Goal: Task Accomplishment & Management: Use online tool/utility

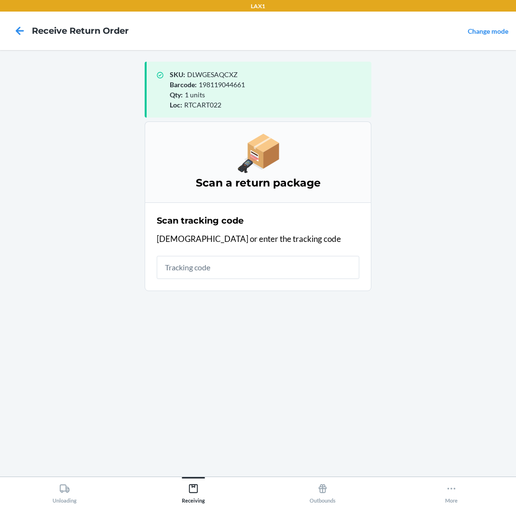
click at [240, 273] on input "text" at bounding box center [258, 267] width 203 height 23
type input "KIZIKBLINDRETURNS2025"
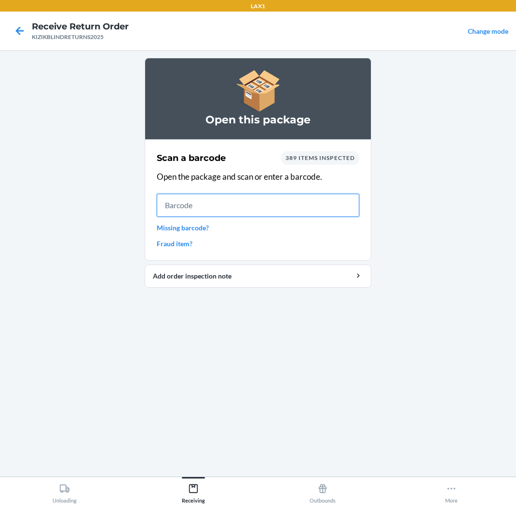
click at [236, 200] on input "text" at bounding box center [258, 205] width 203 height 23
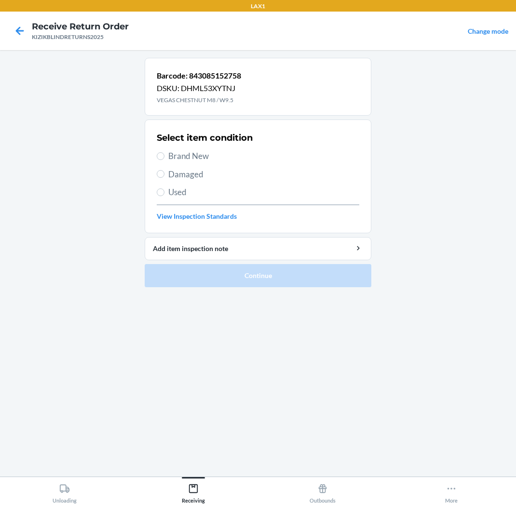
click at [190, 160] on span "Brand New" at bounding box center [263, 156] width 191 height 13
click at [164, 160] on input "Brand New" at bounding box center [161, 156] width 8 height 8
radio input "true"
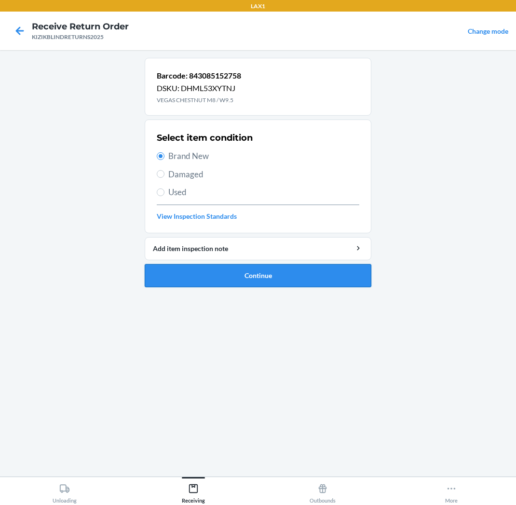
click at [249, 278] on button "Continue" at bounding box center [258, 275] width 227 height 23
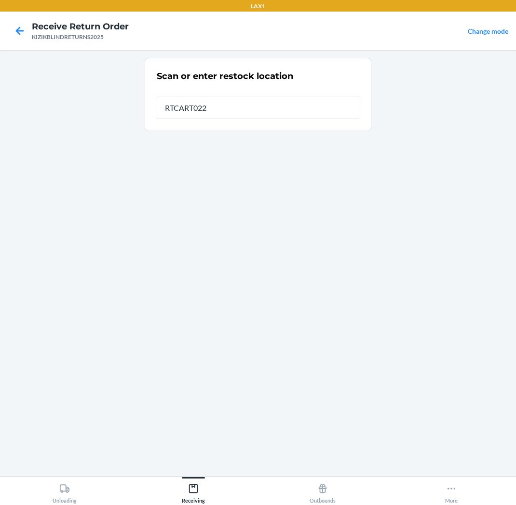
type input "RTCART022"
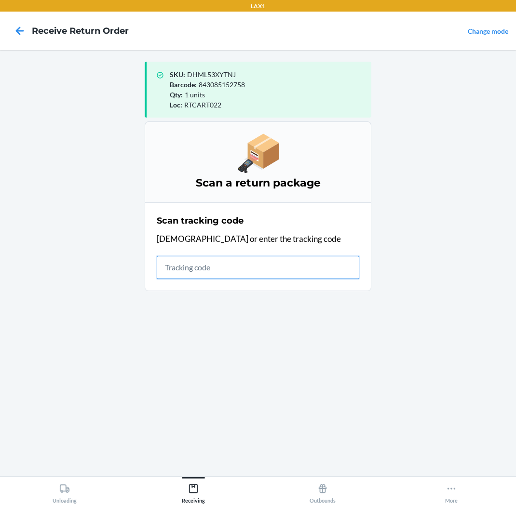
click at [202, 263] on input "text" at bounding box center [258, 267] width 203 height 23
type input "KIZIKBLINDRETURNS2"
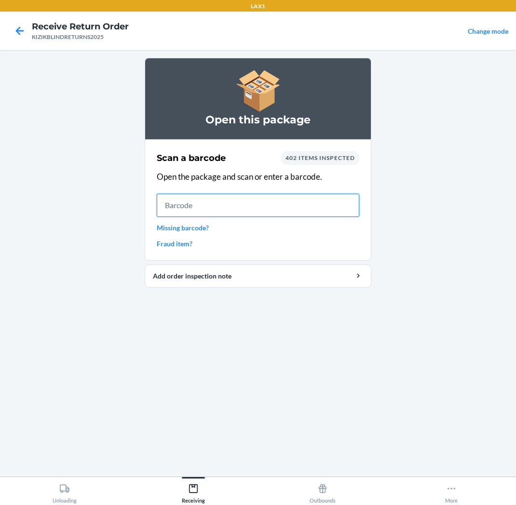
click at [176, 204] on input "text" at bounding box center [258, 205] width 203 height 23
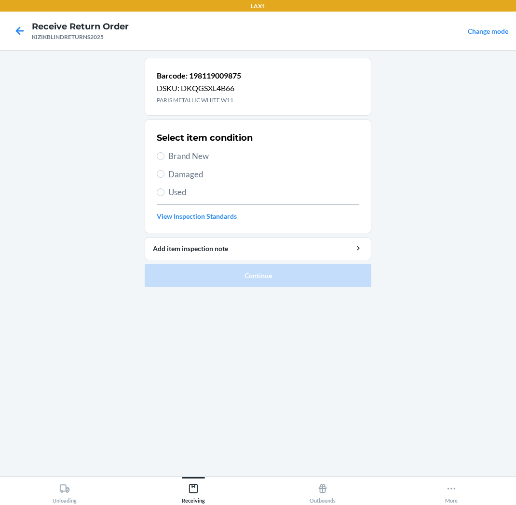
click at [169, 156] on span "Brand New" at bounding box center [263, 156] width 191 height 13
click at [164, 156] on input "Brand New" at bounding box center [161, 156] width 8 height 8
radio input "true"
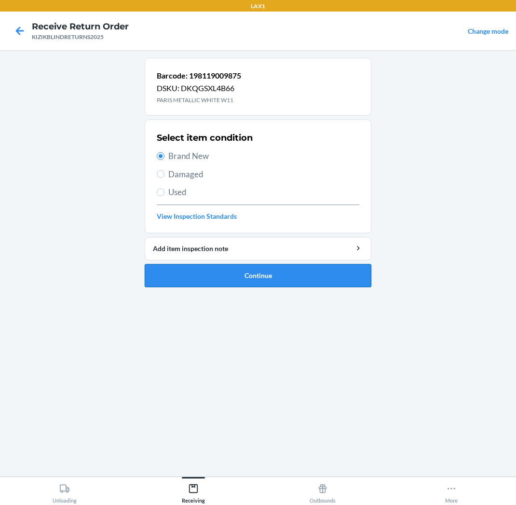
click at [228, 281] on button "Continue" at bounding box center [258, 275] width 227 height 23
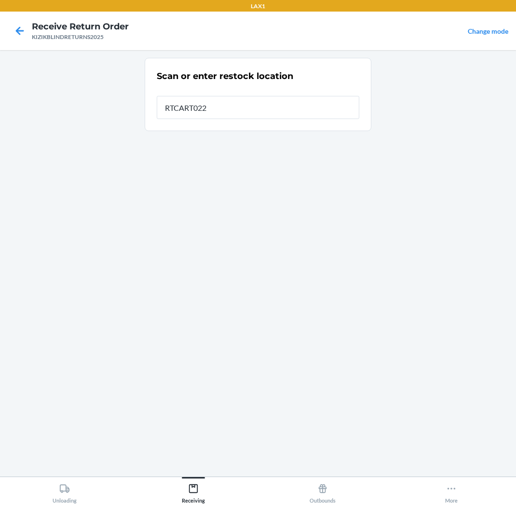
type input "RTCART022"
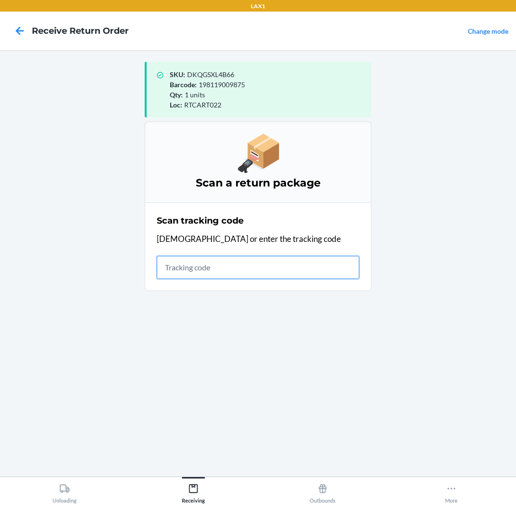
click at [220, 271] on input "text" at bounding box center [258, 267] width 203 height 23
type input "KIZIKBLINDRETURNS"
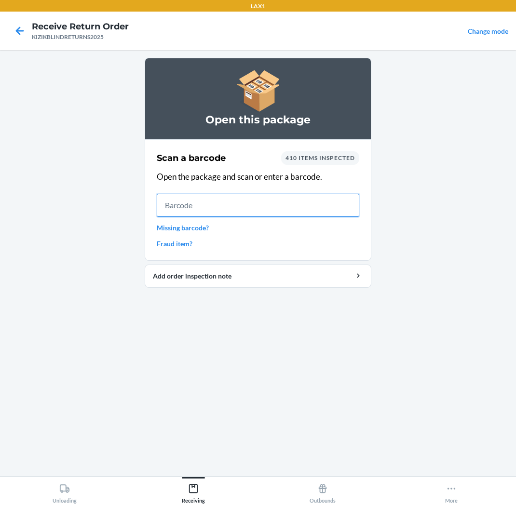
click at [217, 196] on input "text" at bounding box center [258, 205] width 203 height 23
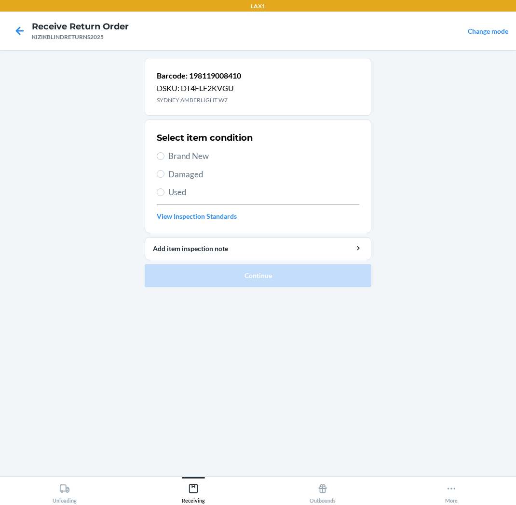
click at [180, 157] on span "Brand New" at bounding box center [263, 156] width 191 height 13
click at [164, 157] on input "Brand New" at bounding box center [161, 156] width 8 height 8
radio input "true"
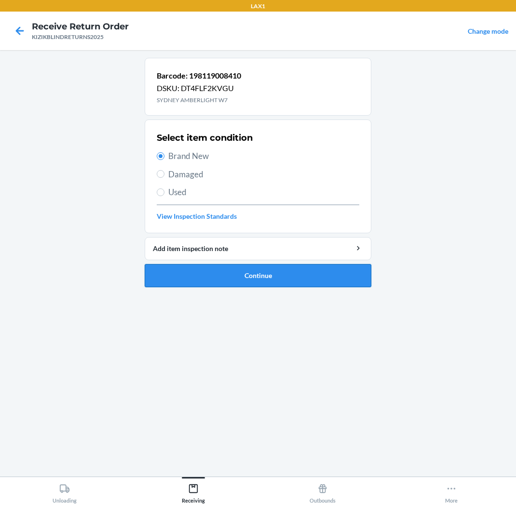
click at [208, 271] on button "Continue" at bounding box center [258, 275] width 227 height 23
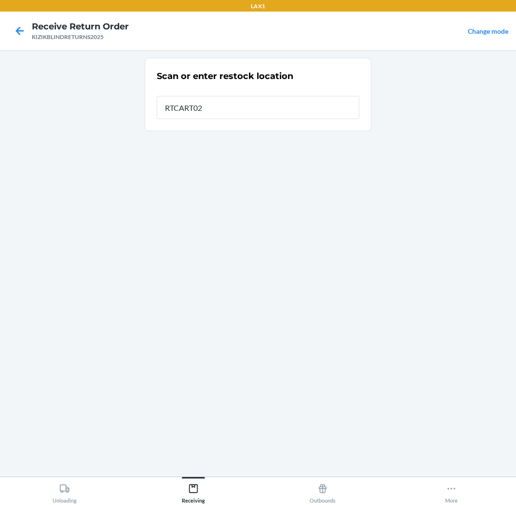
type input "RTCART022"
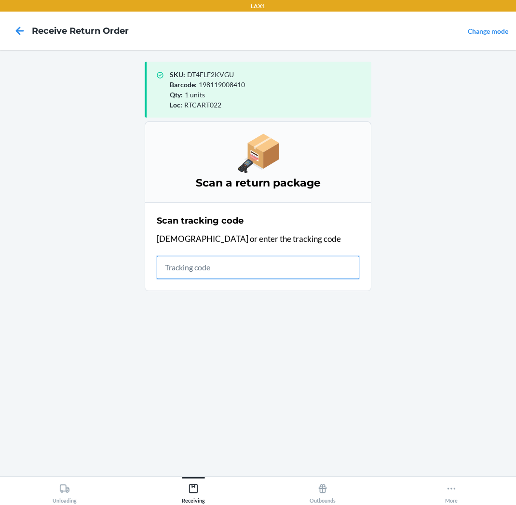
click at [323, 266] on input "text" at bounding box center [258, 267] width 203 height 23
type input "KIZIKBLINDRE"
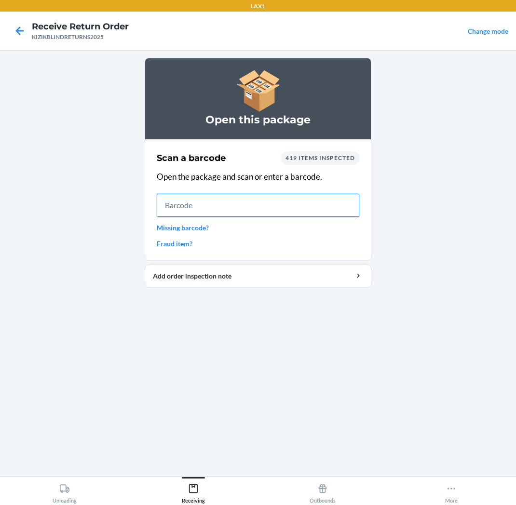
click at [203, 203] on input "text" at bounding box center [258, 205] width 203 height 23
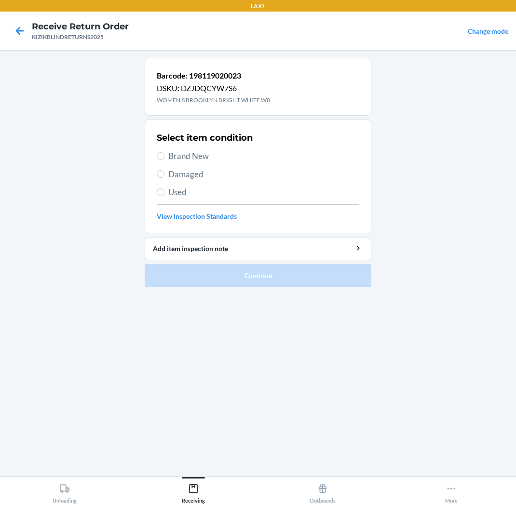
click at [215, 157] on span "Brand New" at bounding box center [263, 156] width 191 height 13
click at [164, 157] on input "Brand New" at bounding box center [161, 156] width 8 height 8
radio input "true"
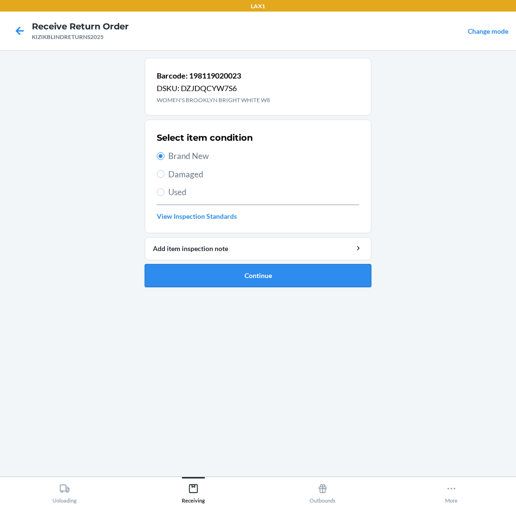
click at [218, 269] on button "Continue" at bounding box center [258, 275] width 227 height 23
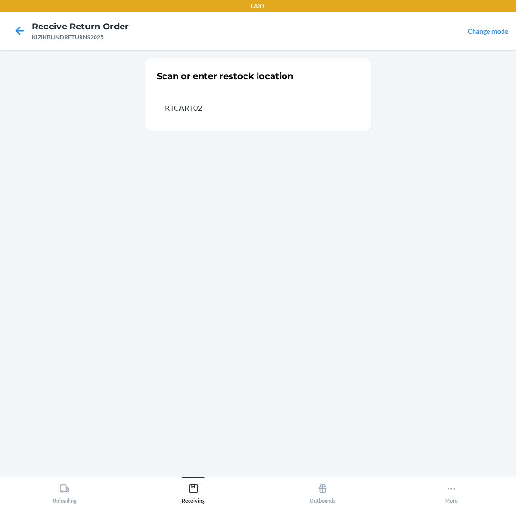
type input "RTCART022"
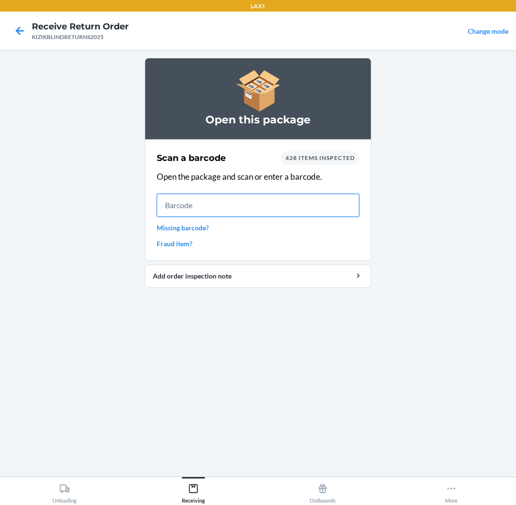
click at [321, 205] on input "text" at bounding box center [258, 205] width 203 height 23
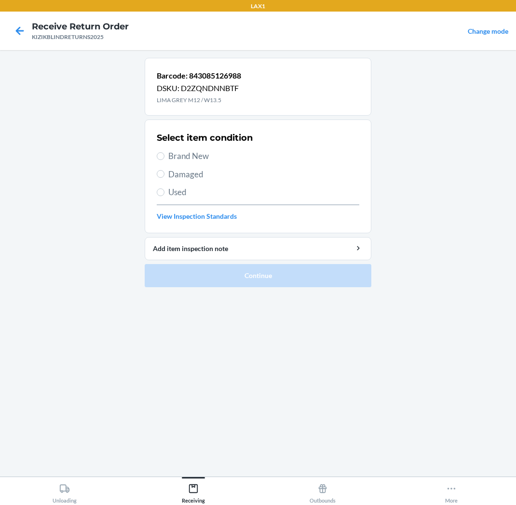
click at [219, 146] on div "Select item condition Brand New Damaged Used View Inspection Standards" at bounding box center [258, 176] width 203 height 95
click at [218, 154] on span "Brand New" at bounding box center [263, 156] width 191 height 13
click at [164, 154] on input "Brand New" at bounding box center [161, 156] width 8 height 8
radio input "true"
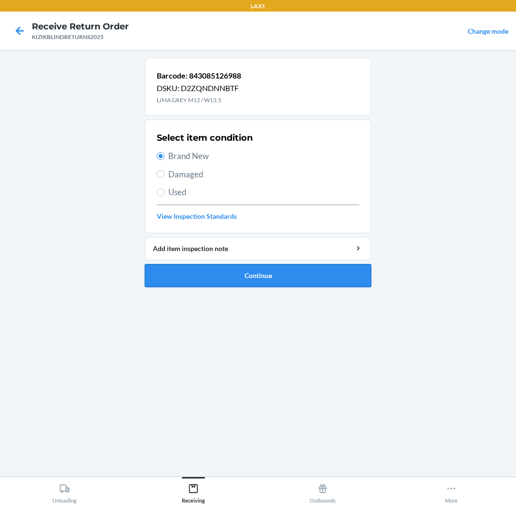
click at [237, 275] on button "Continue" at bounding box center [258, 275] width 227 height 23
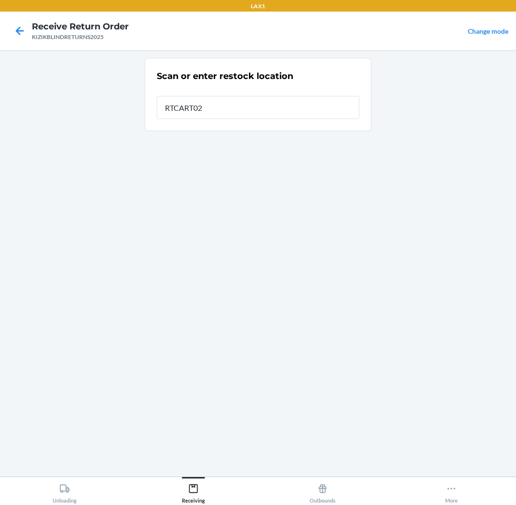
type input "RTCART022"
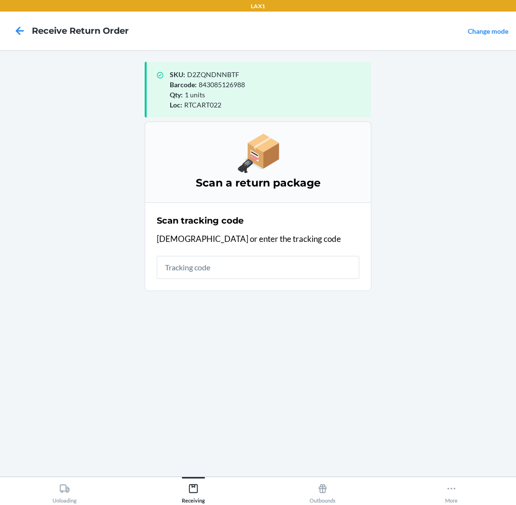
click at [344, 267] on input "text" at bounding box center [258, 267] width 203 height 23
type input "KIZIKBLINDRET"
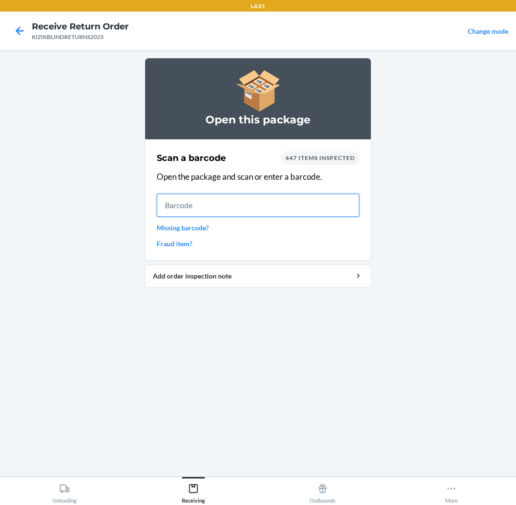
click at [334, 194] on input "text" at bounding box center [258, 205] width 203 height 23
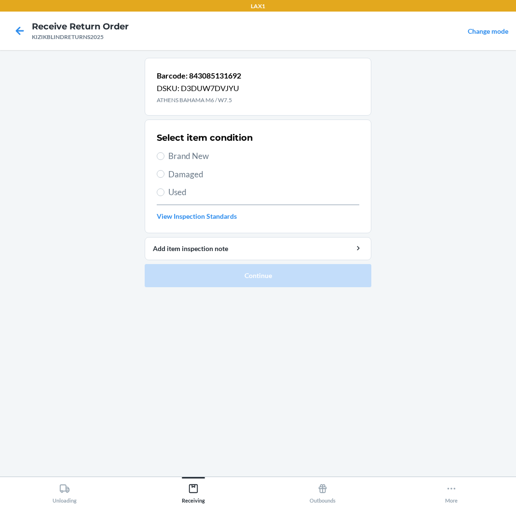
click at [222, 161] on span "Brand New" at bounding box center [263, 156] width 191 height 13
click at [164, 160] on input "Brand New" at bounding box center [161, 156] width 8 height 8
radio input "true"
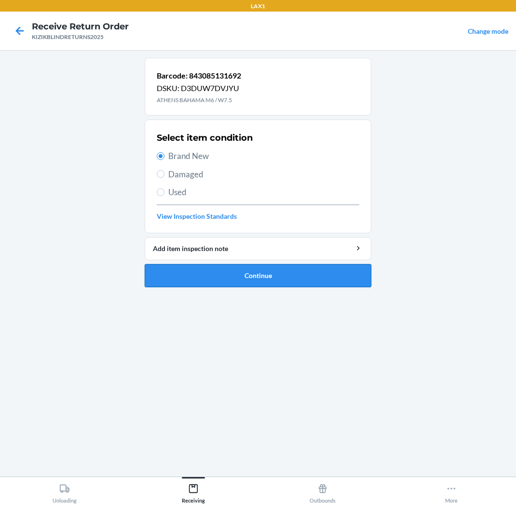
click at [262, 281] on button "Continue" at bounding box center [258, 275] width 227 height 23
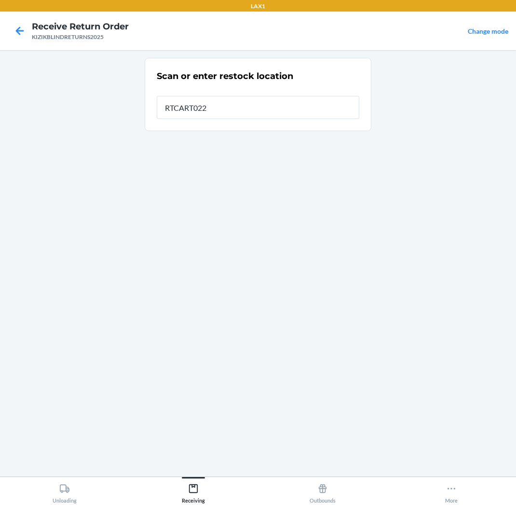
type input "RTCART022"
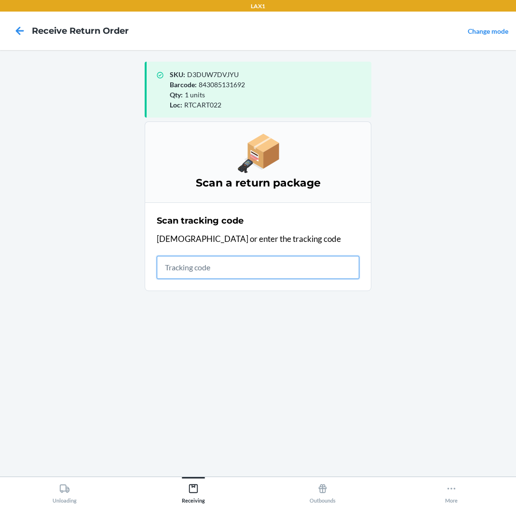
click at [298, 258] on input "text" at bounding box center [258, 267] width 203 height 23
type input "KIZIKBLINDRETU"
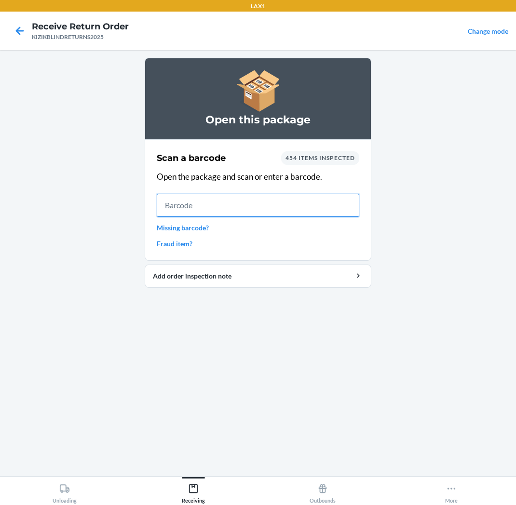
click at [254, 197] on input "text" at bounding box center [258, 205] width 203 height 23
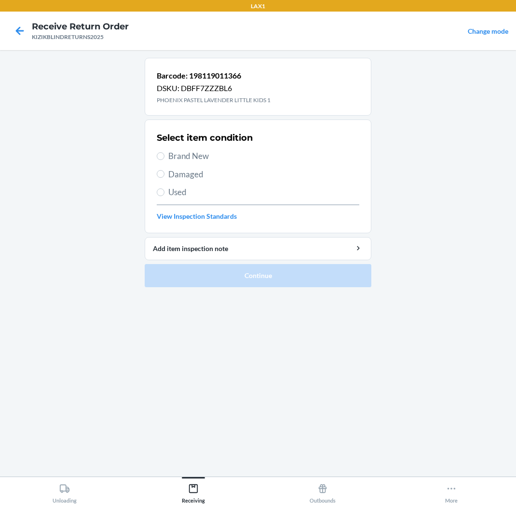
click at [188, 157] on span "Brand New" at bounding box center [263, 156] width 191 height 13
click at [164, 157] on input "Brand New" at bounding box center [161, 156] width 8 height 8
radio input "true"
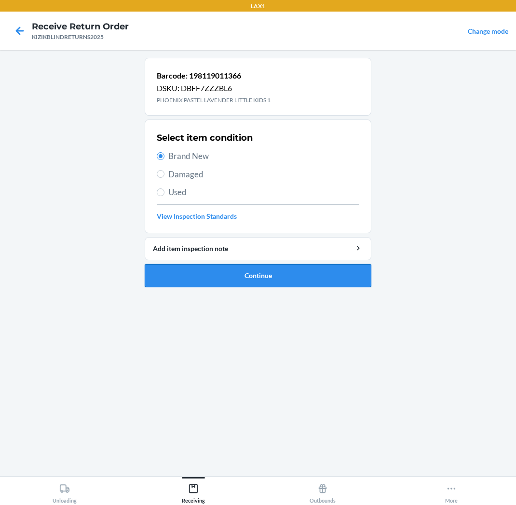
click at [305, 278] on button "Continue" at bounding box center [258, 275] width 227 height 23
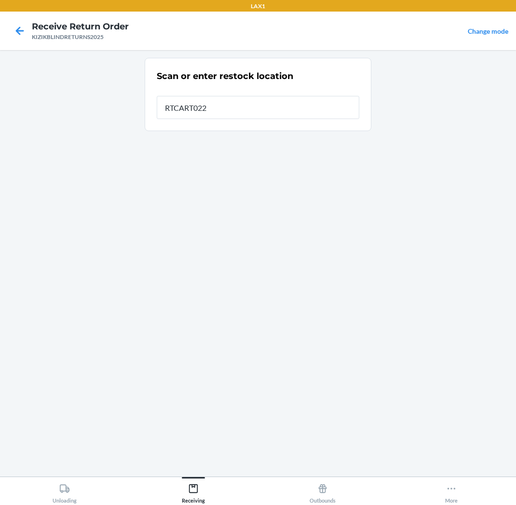
type input "RTCART022"
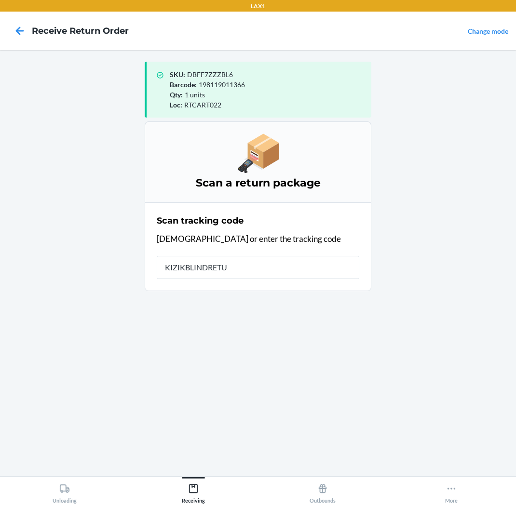
type input "KIZIKBLINDRETUR"
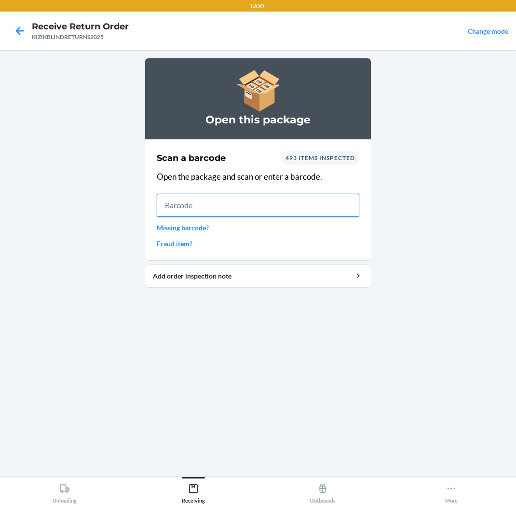
click at [218, 209] on input "text" at bounding box center [258, 205] width 203 height 23
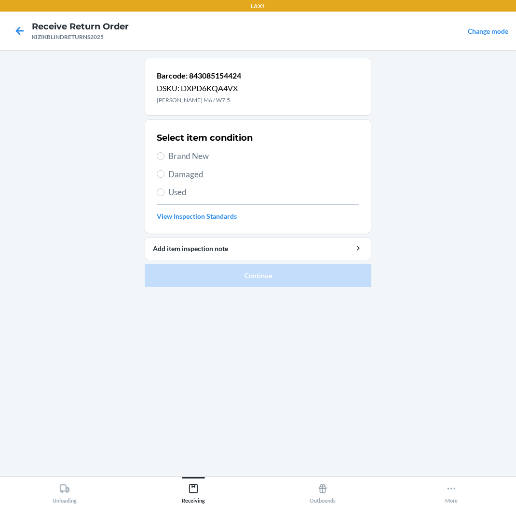
click at [226, 156] on span "Brand New" at bounding box center [263, 156] width 191 height 13
click at [164, 156] on input "Brand New" at bounding box center [161, 156] width 8 height 8
radio input "true"
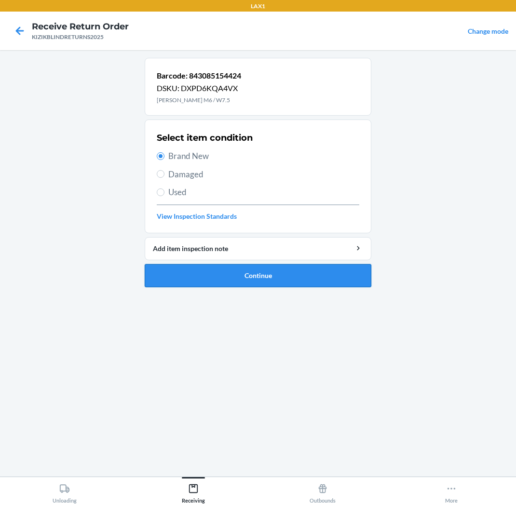
click at [248, 267] on button "Continue" at bounding box center [258, 275] width 227 height 23
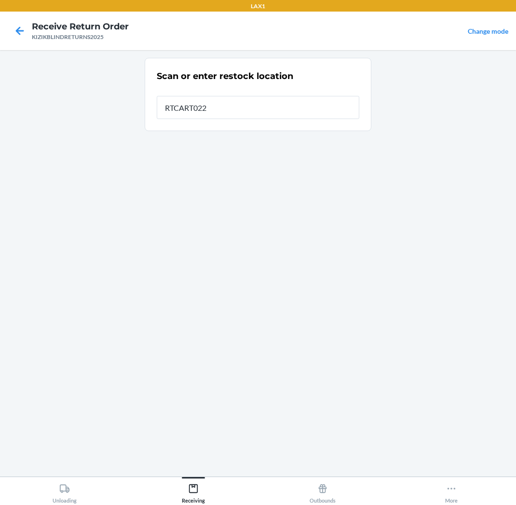
type input "RTCART022"
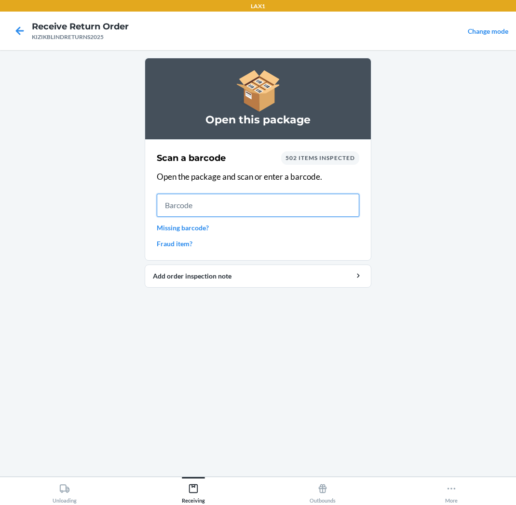
click at [240, 203] on input "text" at bounding box center [258, 205] width 203 height 23
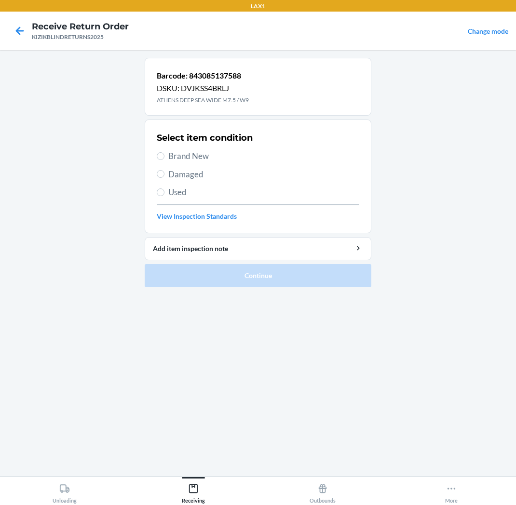
click at [239, 146] on div "Select item condition Brand New Damaged Used View Inspection Standards" at bounding box center [258, 176] width 203 height 95
drag, startPoint x: 194, startPoint y: 146, endPoint x: 204, endPoint y: 157, distance: 15.0
click at [203, 157] on div "Select item condition Brand New Damaged Used View Inspection Standards" at bounding box center [258, 176] width 203 height 95
click at [204, 158] on span "Brand New" at bounding box center [263, 156] width 191 height 13
click at [164, 158] on input "Brand New" at bounding box center [161, 156] width 8 height 8
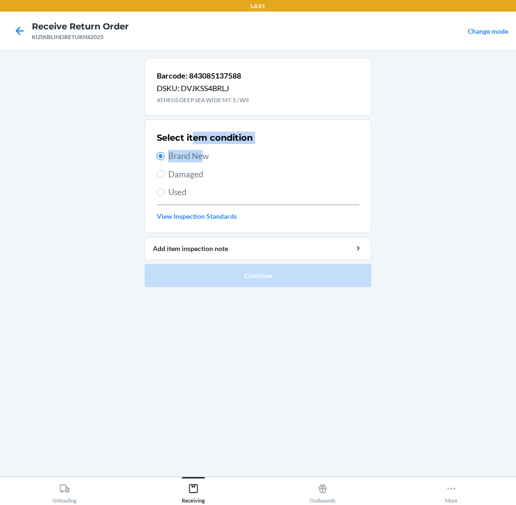
radio input "true"
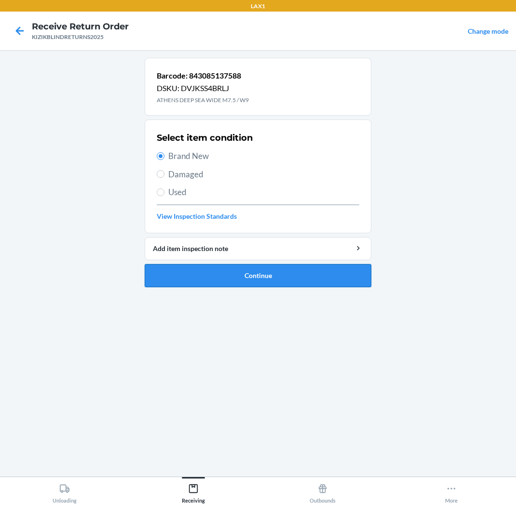
click at [257, 277] on button "Continue" at bounding box center [258, 275] width 227 height 23
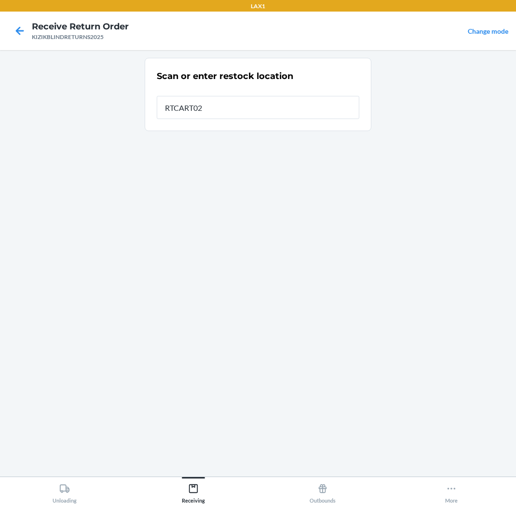
type input "RTCART022"
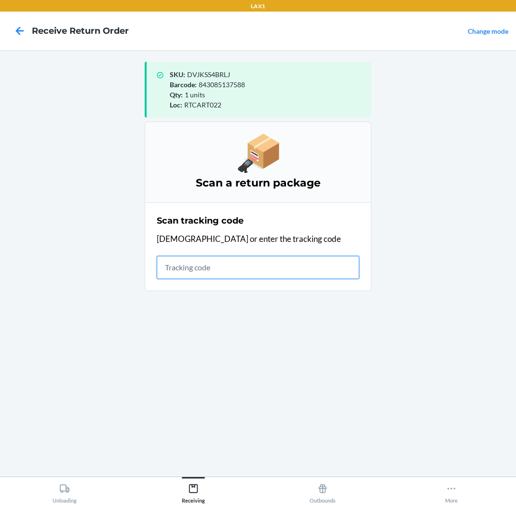
click at [355, 259] on input "text" at bounding box center [258, 267] width 203 height 23
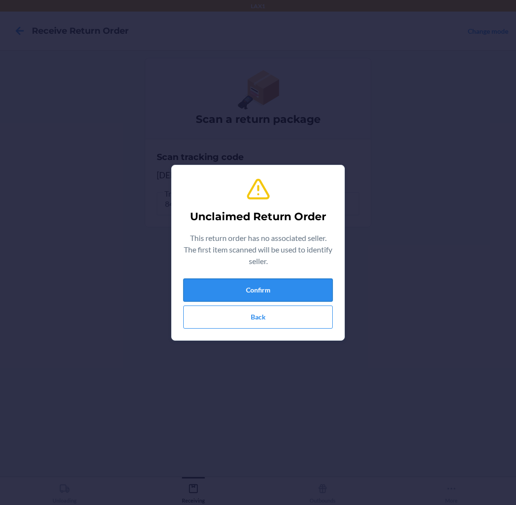
click at [256, 292] on button "Confirm" at bounding box center [257, 290] width 149 height 23
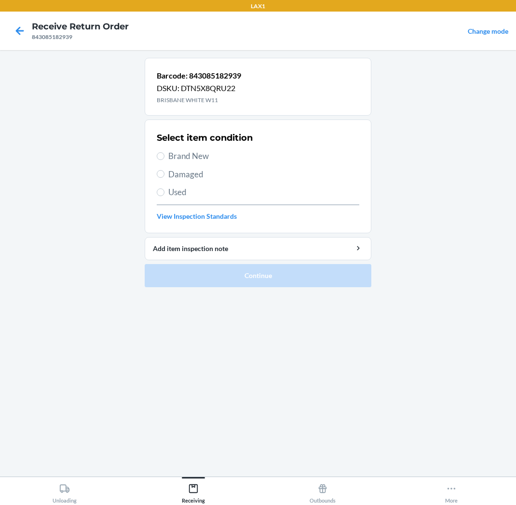
click at [181, 158] on span "Brand New" at bounding box center [263, 156] width 191 height 13
click at [164, 158] on input "Brand New" at bounding box center [161, 156] width 8 height 8
radio input "true"
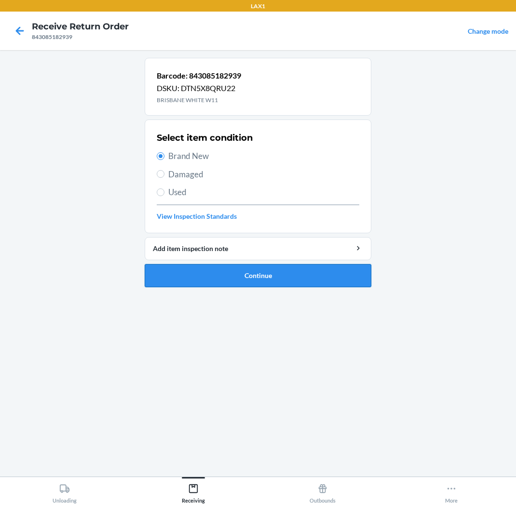
click at [235, 271] on button "Continue" at bounding box center [258, 275] width 227 height 23
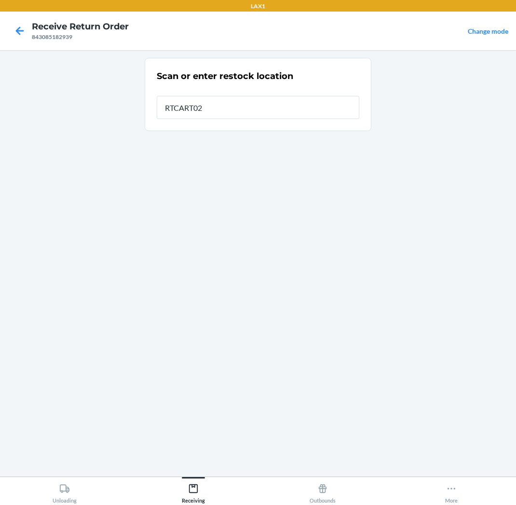
type input "RTCART022"
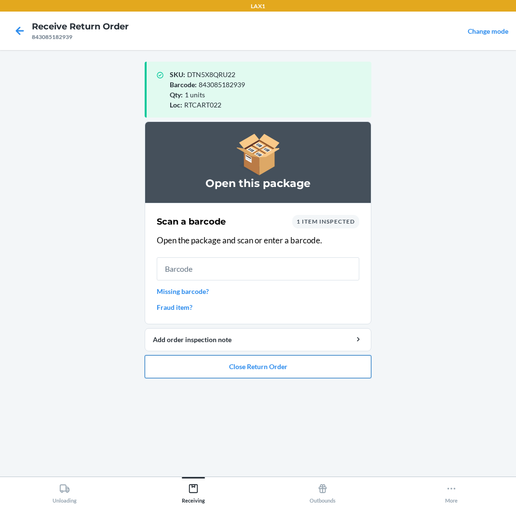
click at [256, 365] on button "Close Return Order" at bounding box center [258, 366] width 227 height 23
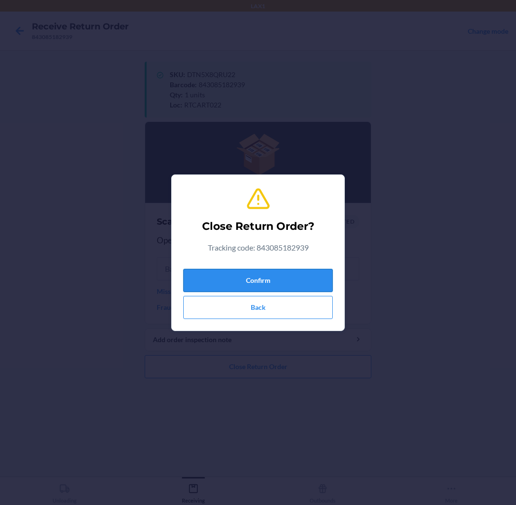
click at [253, 275] on button "Confirm" at bounding box center [257, 280] width 149 height 23
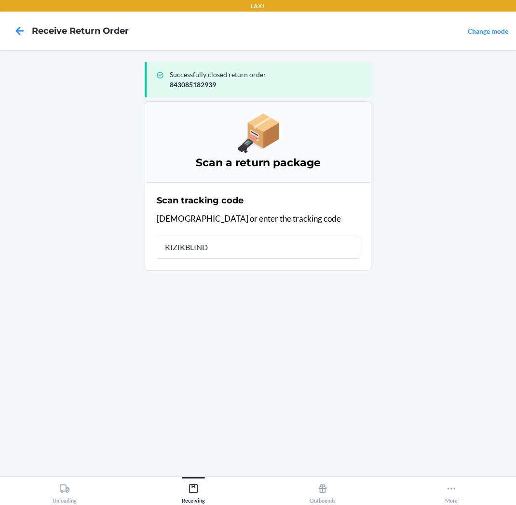
type input "KIZIKBLINDR"
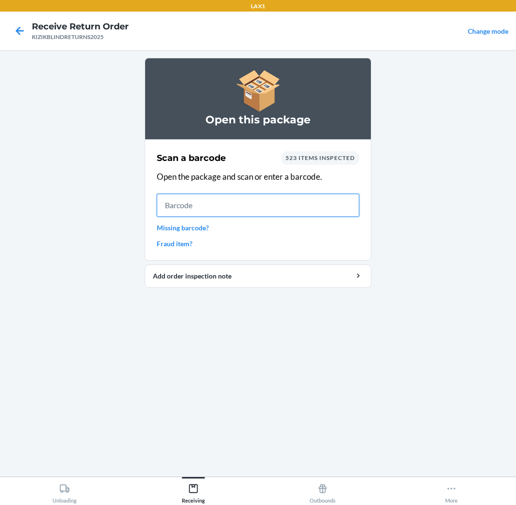
click at [218, 204] on input "text" at bounding box center [258, 205] width 203 height 23
click at [182, 213] on input "text" at bounding box center [258, 205] width 203 height 23
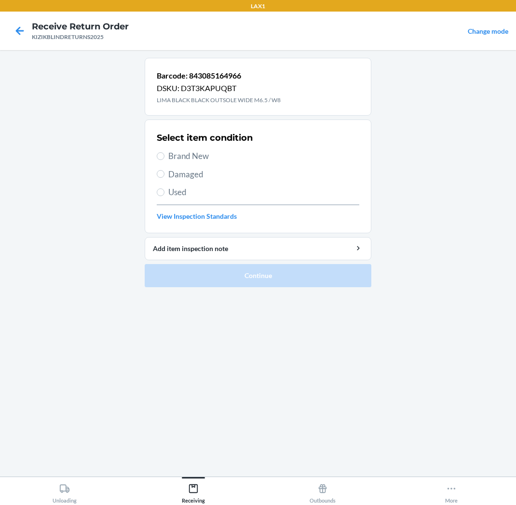
click at [248, 156] on span "Brand New" at bounding box center [263, 156] width 191 height 13
click at [164, 156] on input "Brand New" at bounding box center [161, 156] width 8 height 8
radio input "true"
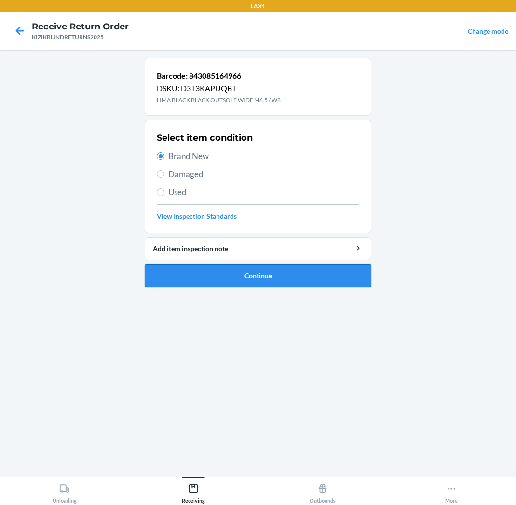
click at [261, 275] on button "Continue" at bounding box center [258, 275] width 227 height 23
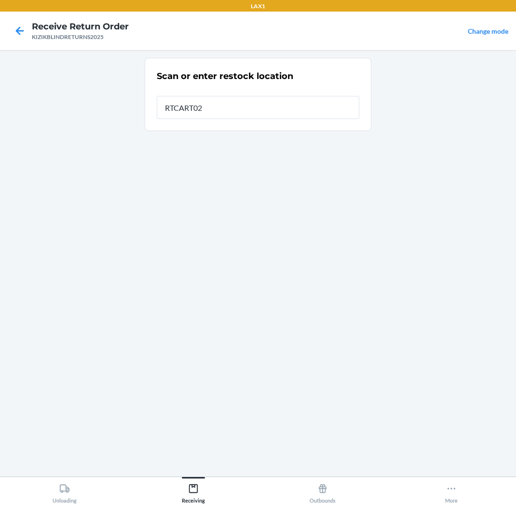
type input "RTCART022"
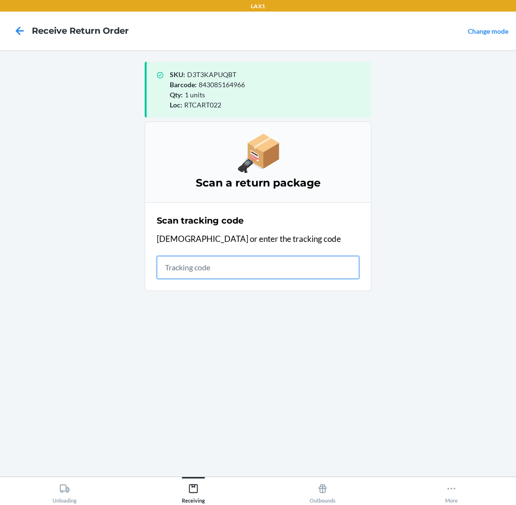
click at [304, 262] on input "text" at bounding box center [258, 267] width 203 height 23
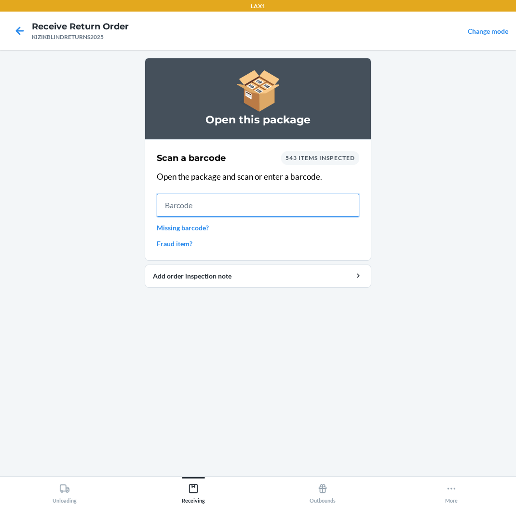
click at [312, 204] on input "text" at bounding box center [258, 205] width 203 height 23
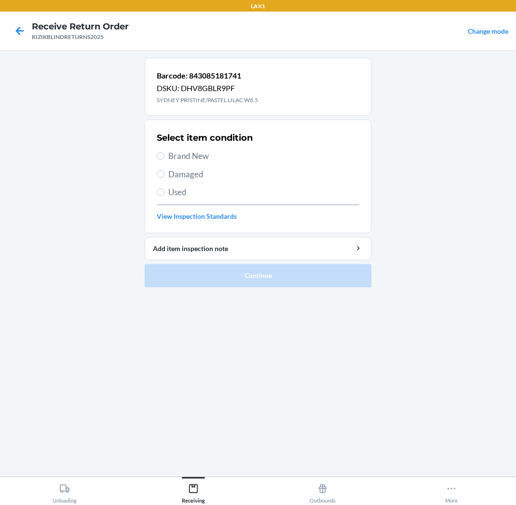
click at [223, 156] on span "Brand New" at bounding box center [263, 156] width 191 height 13
click at [164, 156] on input "Brand New" at bounding box center [161, 156] width 8 height 8
radio input "true"
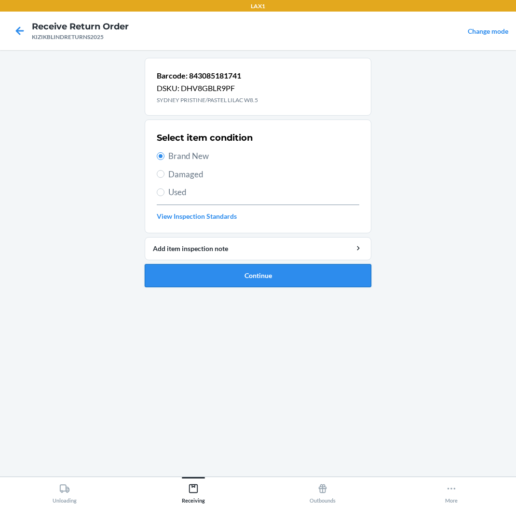
click at [254, 268] on button "Continue" at bounding box center [258, 275] width 227 height 23
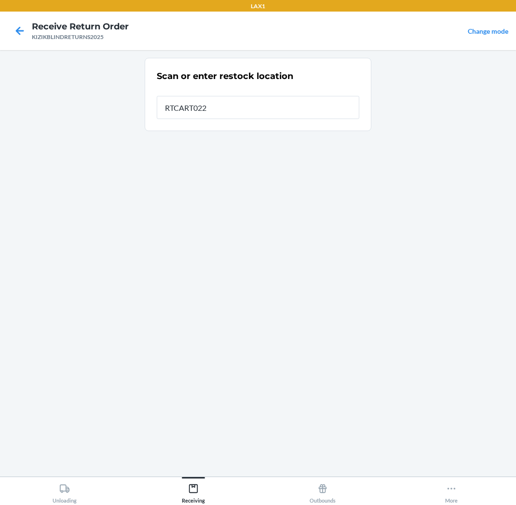
type input "RTCART022"
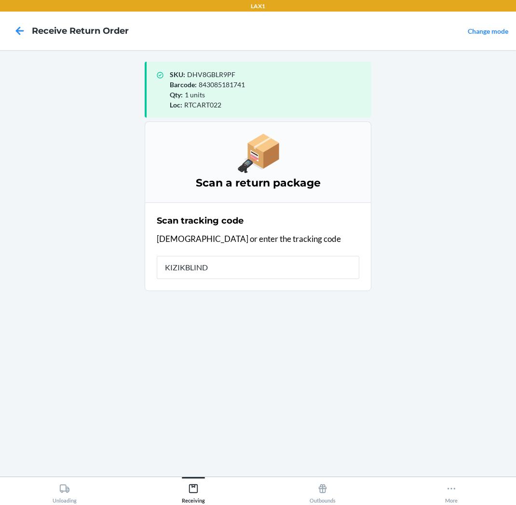
type input "KIZIKBLINDR"
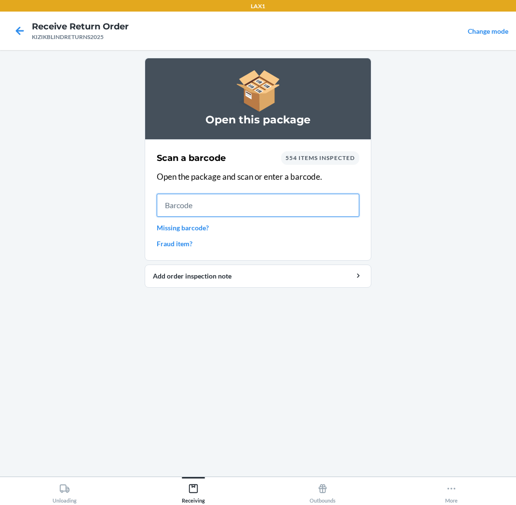
click at [169, 201] on input "text" at bounding box center [258, 205] width 203 height 23
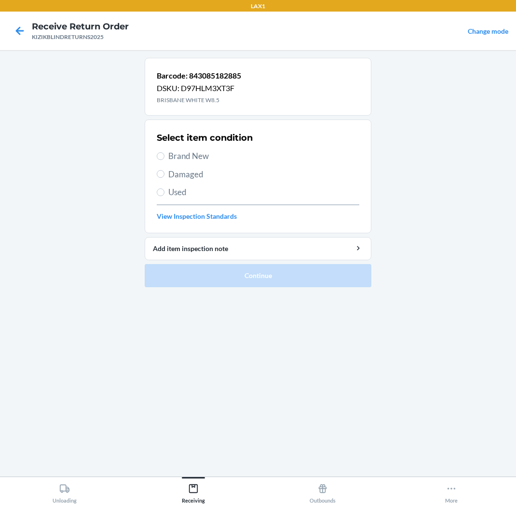
click at [193, 152] on span "Brand New" at bounding box center [263, 156] width 191 height 13
click at [164, 152] on input "Brand New" at bounding box center [161, 156] width 8 height 8
radio input "true"
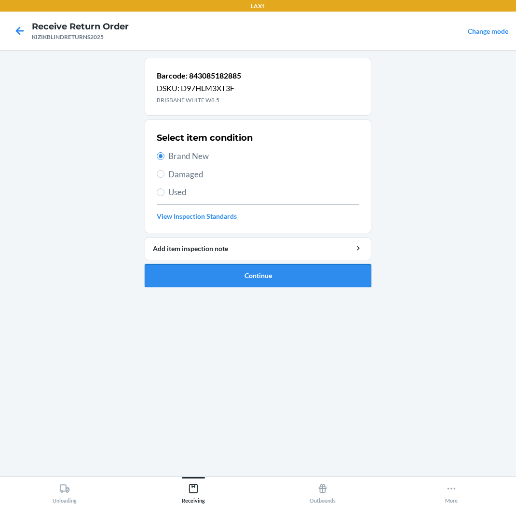
click at [200, 275] on button "Continue" at bounding box center [258, 275] width 227 height 23
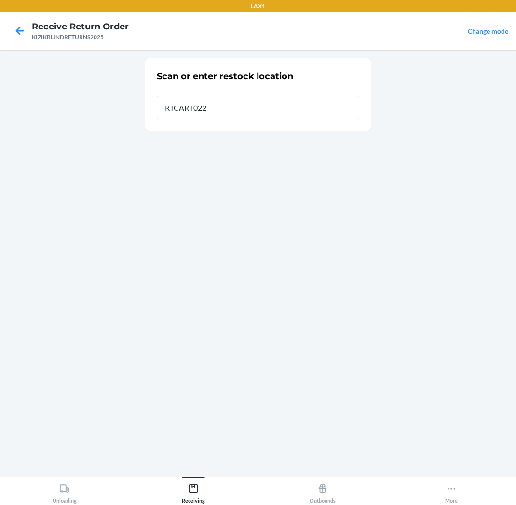
type input "RTCART022"
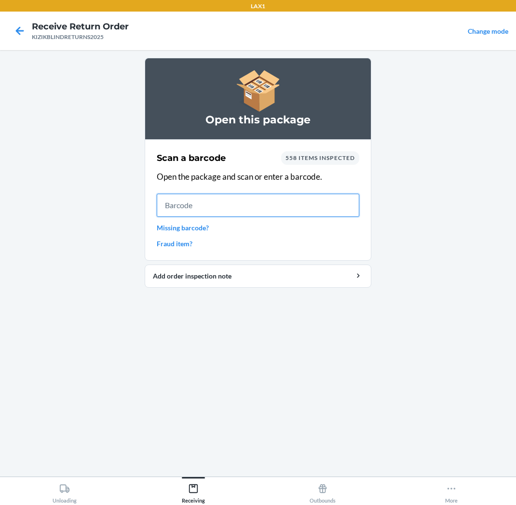
click at [312, 208] on input "text" at bounding box center [258, 205] width 203 height 23
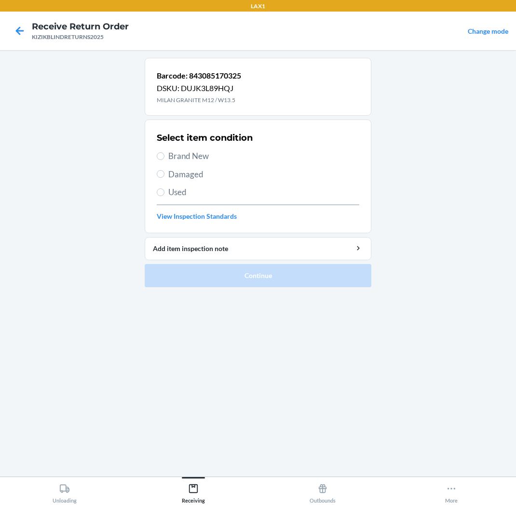
click at [214, 151] on span "Brand New" at bounding box center [263, 156] width 191 height 13
click at [164, 152] on input "Brand New" at bounding box center [161, 156] width 8 height 8
radio input "true"
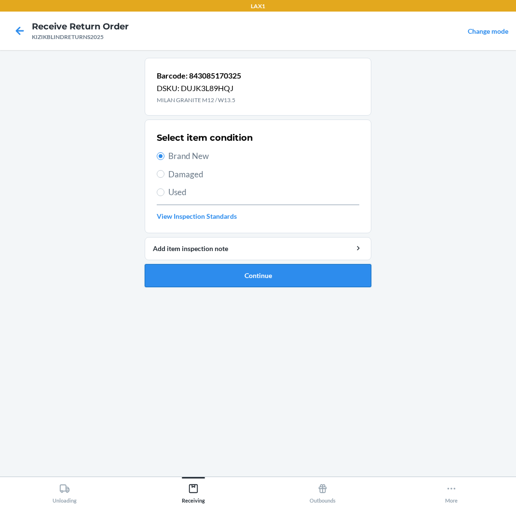
click at [229, 271] on button "Continue" at bounding box center [258, 275] width 227 height 23
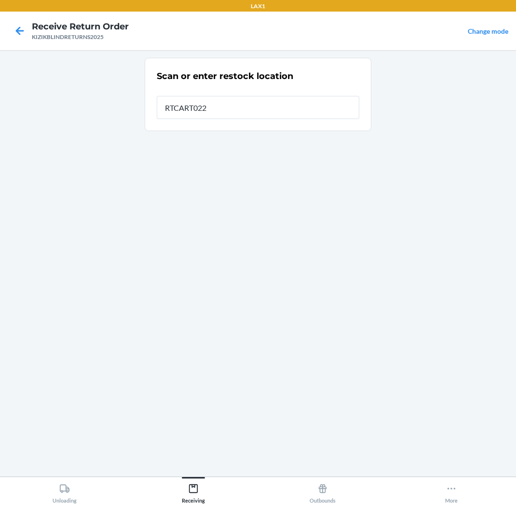
type input "RTCART022"
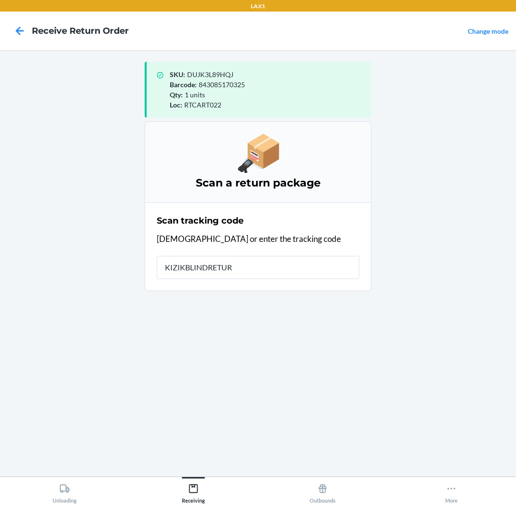
type input "KIZIKBLINDRETURN"
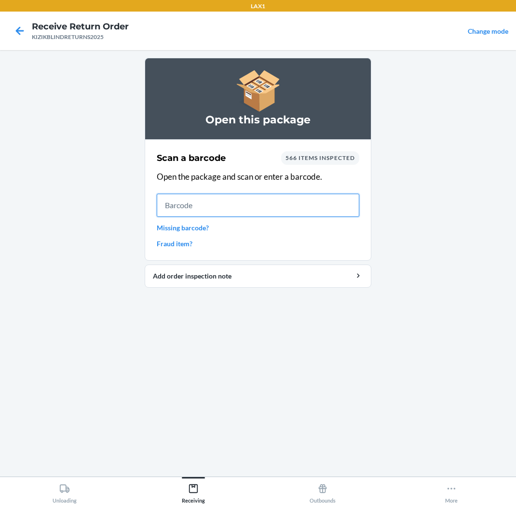
click at [344, 211] on input "text" at bounding box center [258, 205] width 203 height 23
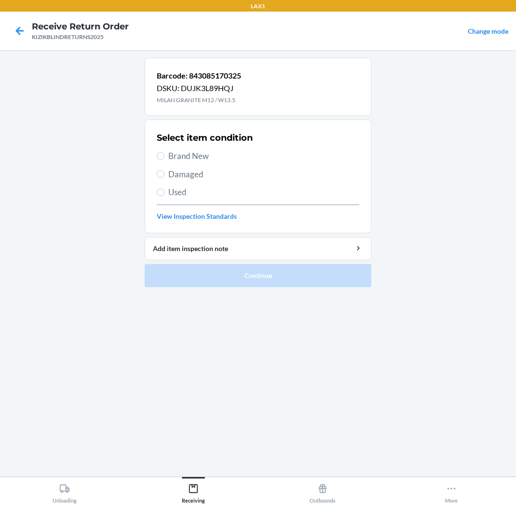
click at [221, 152] on span "Brand New" at bounding box center [263, 156] width 191 height 13
click at [164, 152] on input "Brand New" at bounding box center [161, 156] width 8 height 8
radio input "true"
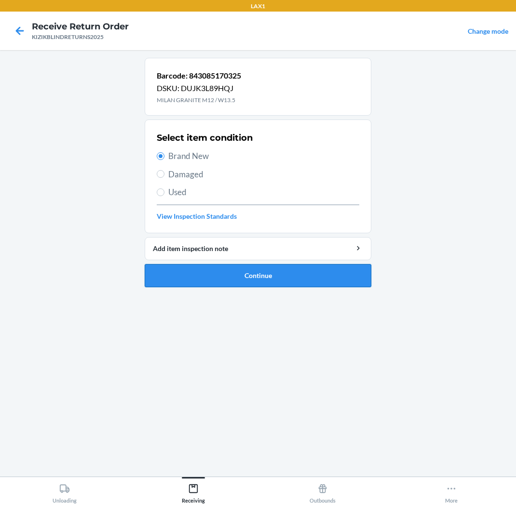
click at [231, 272] on button "Continue" at bounding box center [258, 275] width 227 height 23
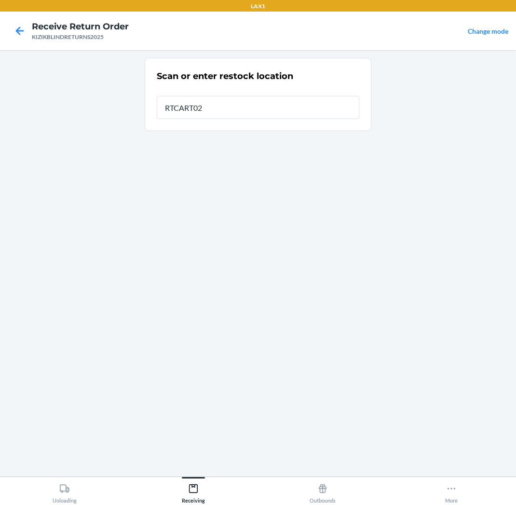
type input "RTCART022"
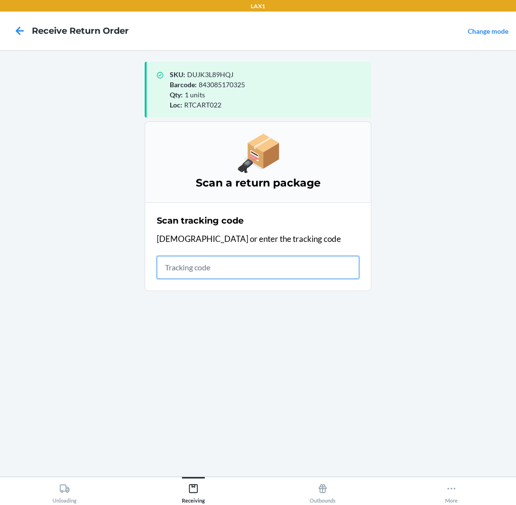
click at [311, 259] on input "text" at bounding box center [258, 267] width 203 height 23
type input "KIZIKBLINDRETUR"
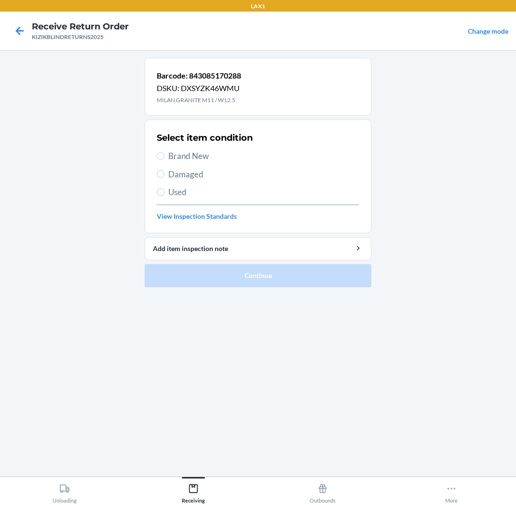
click at [218, 157] on span "Brand New" at bounding box center [263, 156] width 191 height 13
click at [164, 157] on input "Brand New" at bounding box center [161, 156] width 8 height 8
radio input "true"
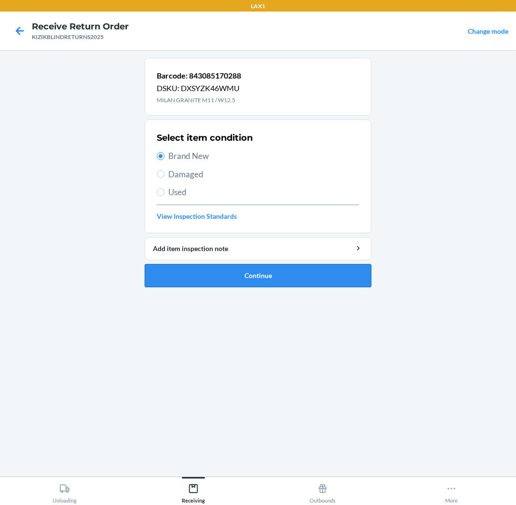
click at [251, 280] on button "Continue" at bounding box center [258, 275] width 227 height 23
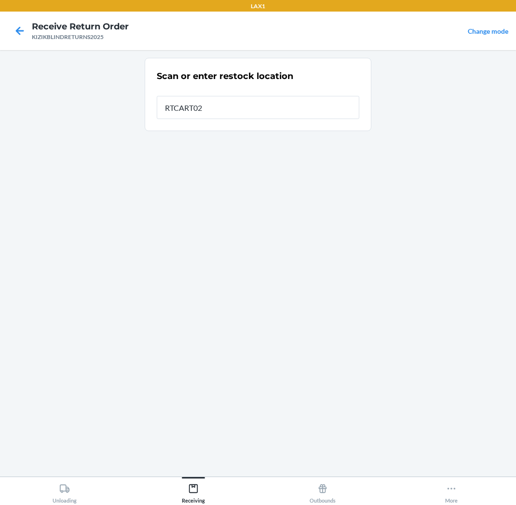
type input "RTCART022"
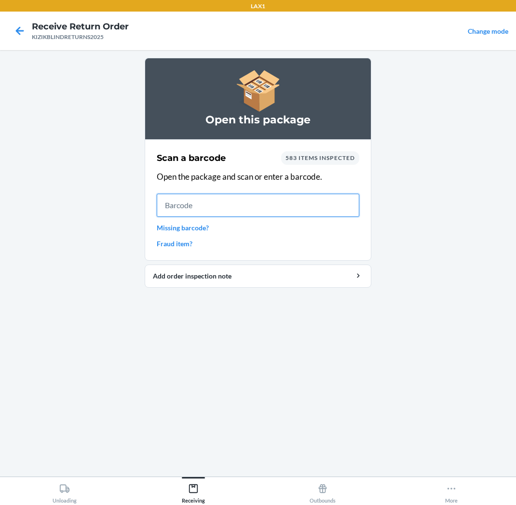
click at [224, 200] on input "text" at bounding box center [258, 205] width 203 height 23
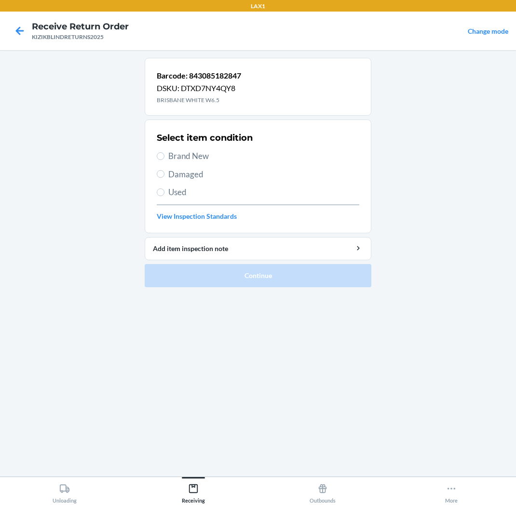
click at [205, 157] on span "Brand New" at bounding box center [263, 156] width 191 height 13
click at [164, 157] on input "Brand New" at bounding box center [161, 156] width 8 height 8
radio input "true"
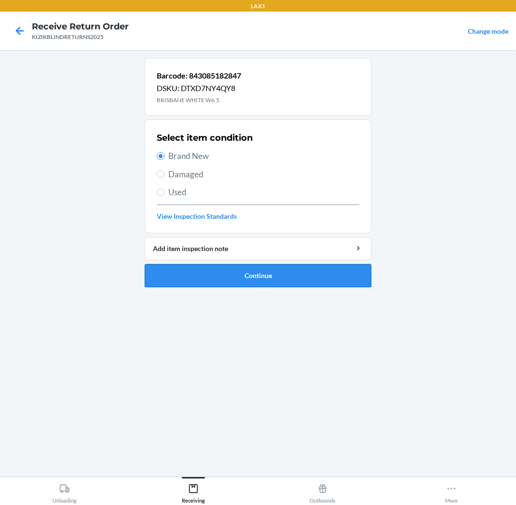
click at [343, 275] on button "Continue" at bounding box center [258, 275] width 227 height 23
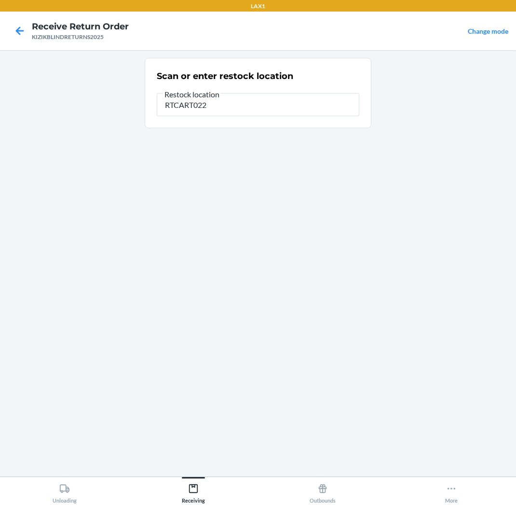
type input "RTCART022"
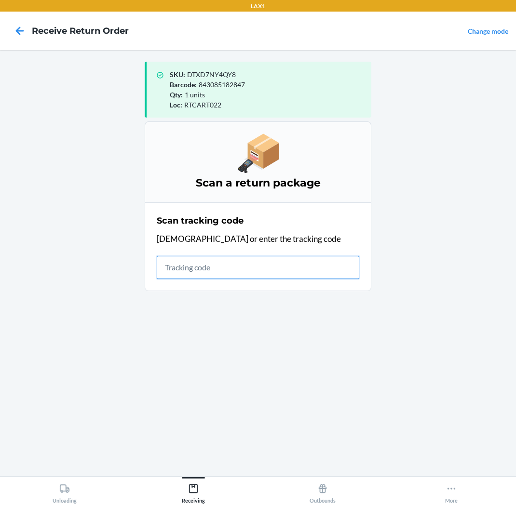
click at [309, 272] on input "text" at bounding box center [258, 267] width 203 height 23
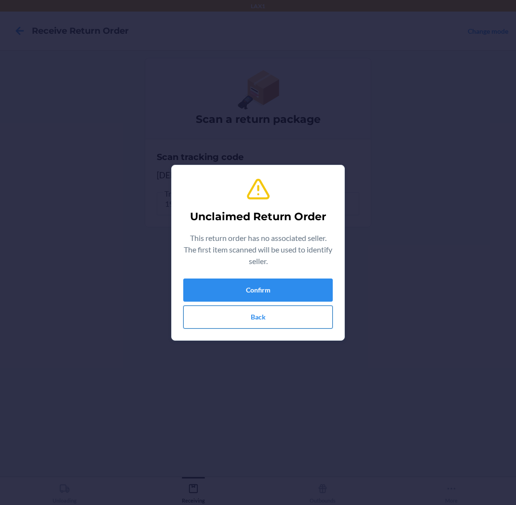
click at [266, 321] on button "Back" at bounding box center [257, 317] width 149 height 23
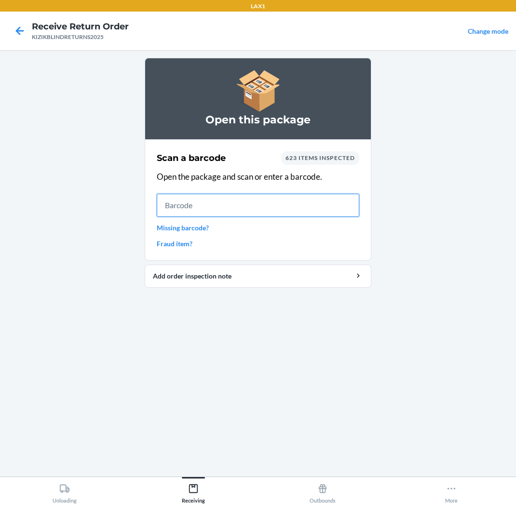
click at [193, 205] on input "text" at bounding box center [258, 205] width 203 height 23
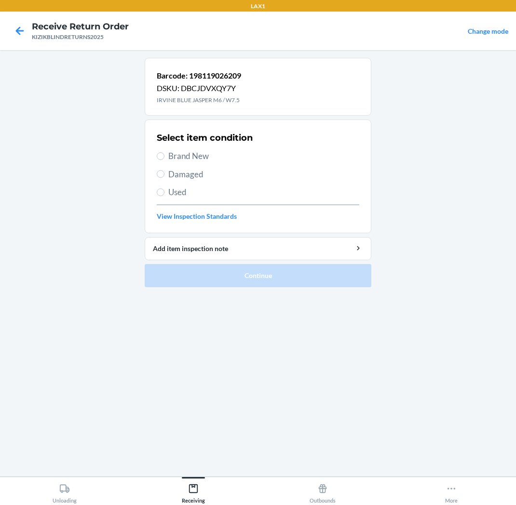
click at [185, 151] on span "Brand New" at bounding box center [263, 156] width 191 height 13
click at [164, 152] on input "Brand New" at bounding box center [161, 156] width 8 height 8
radio input "true"
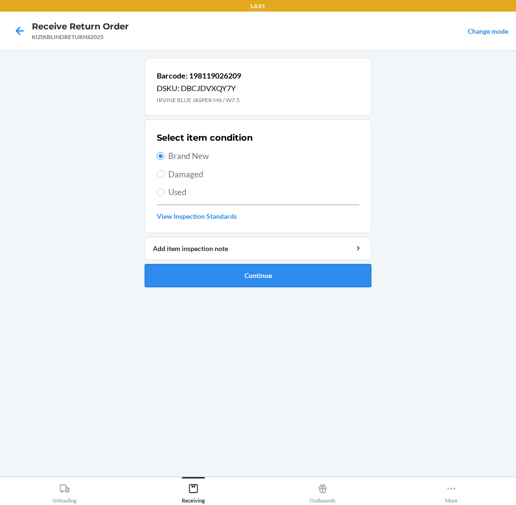
click at [189, 283] on button "Continue" at bounding box center [258, 275] width 227 height 23
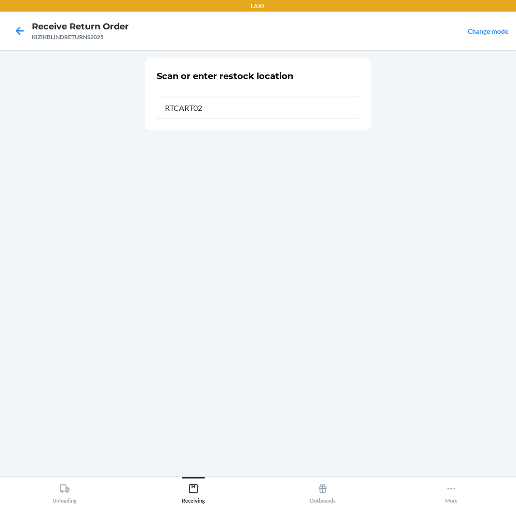
type input "RTCART022"
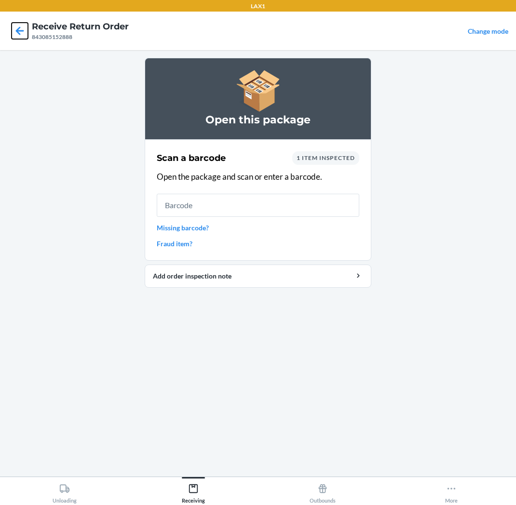
click at [23, 29] on icon at bounding box center [20, 31] width 16 height 16
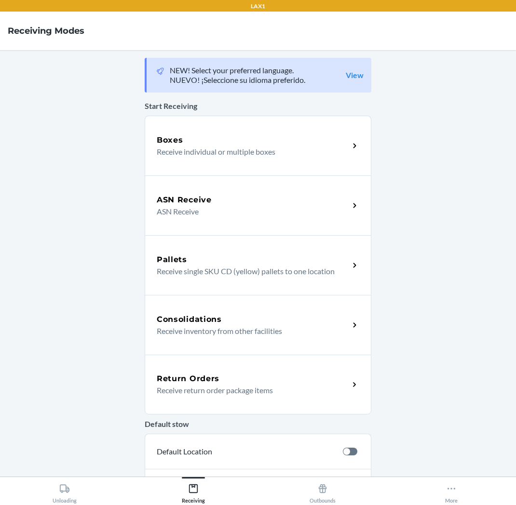
drag, startPoint x: 265, startPoint y: 388, endPoint x: 258, endPoint y: 385, distance: 8.4
click at [265, 388] on p "Receive return order package items" at bounding box center [249, 391] width 185 height 12
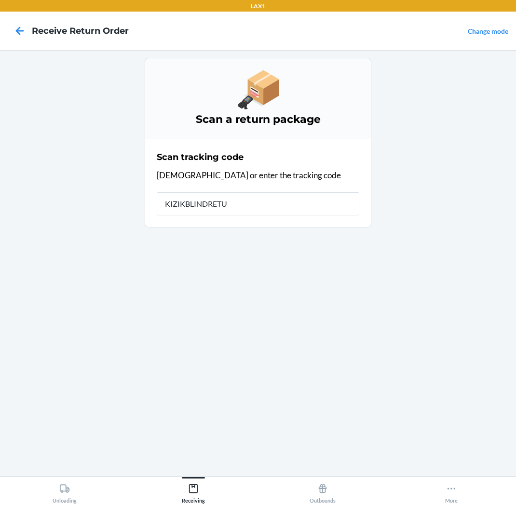
type input "KIZIKBLINDRETUR"
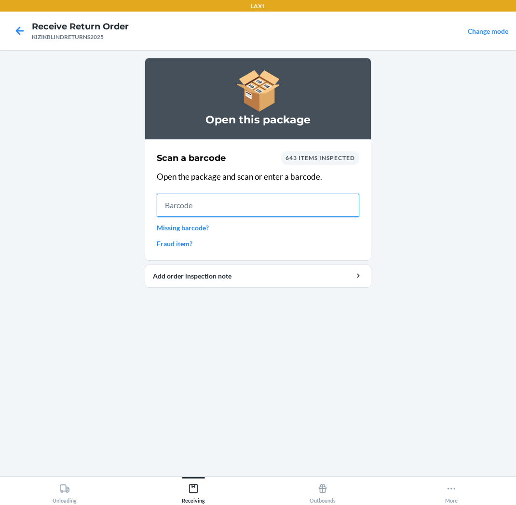
click at [240, 203] on input "text" at bounding box center [258, 205] width 203 height 23
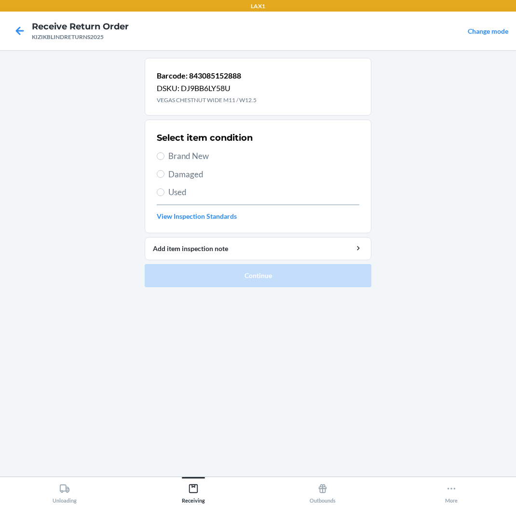
click at [259, 151] on span "Brand New" at bounding box center [263, 156] width 191 height 13
click at [164, 152] on input "Brand New" at bounding box center [161, 156] width 8 height 8
radio input "true"
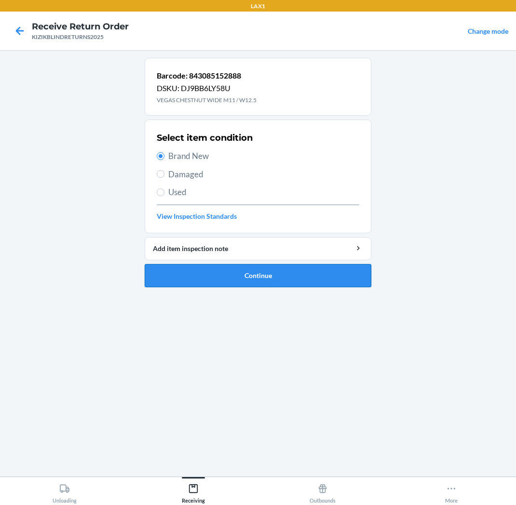
click at [284, 281] on button "Continue" at bounding box center [258, 275] width 227 height 23
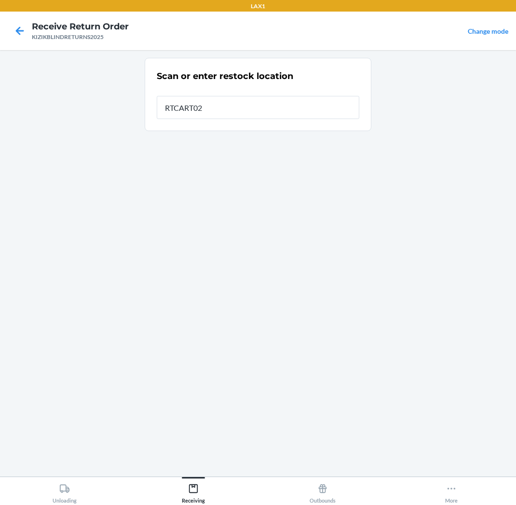
type input "RTCART022"
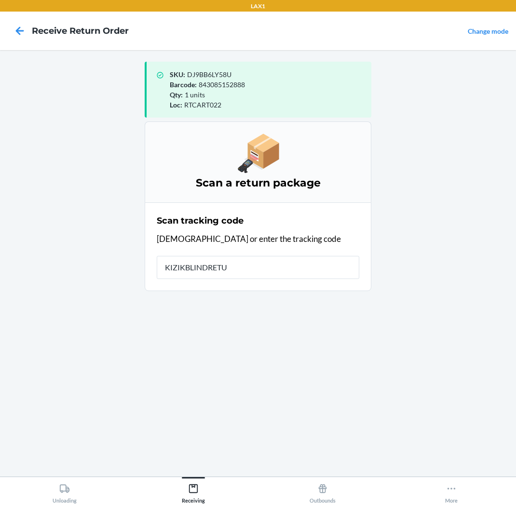
type input "KIZIKBLINDRETUR"
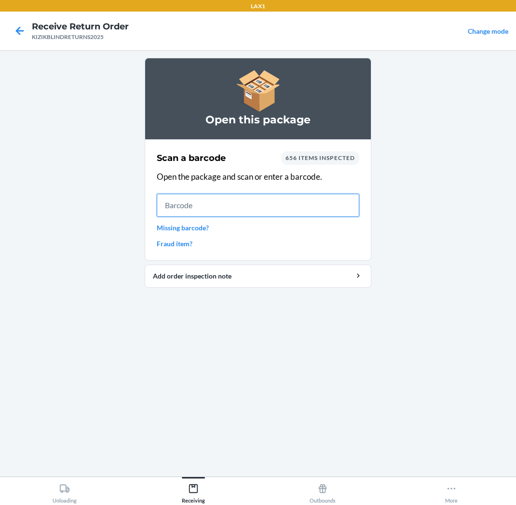
click at [266, 204] on input "text" at bounding box center [258, 205] width 203 height 23
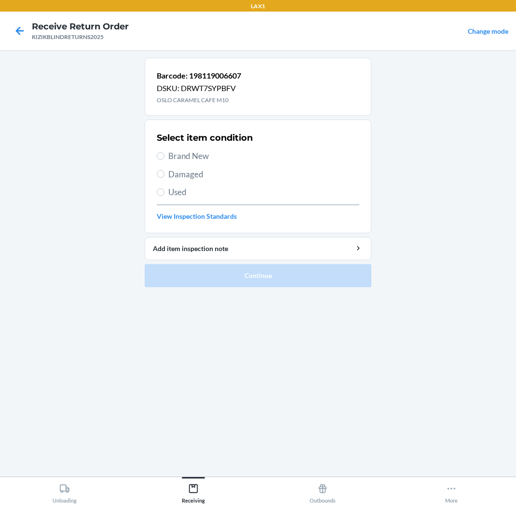
click at [181, 151] on span "Brand New" at bounding box center [263, 156] width 191 height 13
click at [164, 152] on input "Brand New" at bounding box center [161, 156] width 8 height 8
radio input "true"
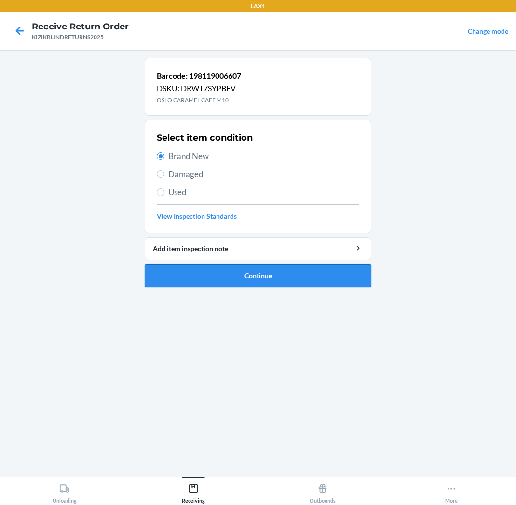
click at [268, 274] on button "Continue" at bounding box center [258, 275] width 227 height 23
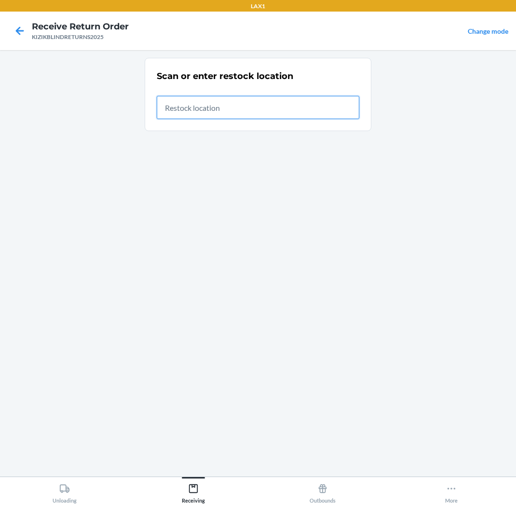
click at [296, 110] on input "text" at bounding box center [258, 107] width 203 height 23
type input "RTCART022"
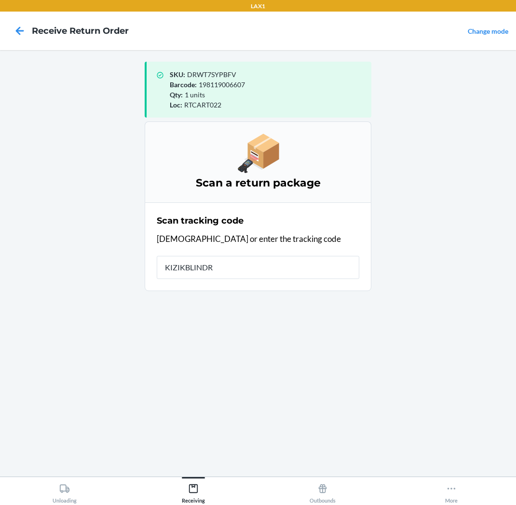
type input "KIZIKBLINDRE"
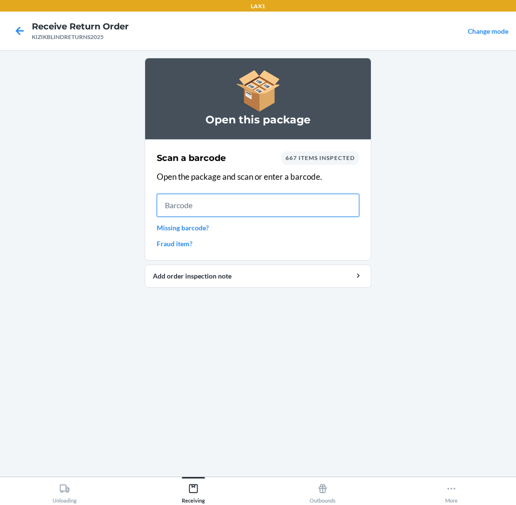
click at [226, 213] on input "text" at bounding box center [258, 205] width 203 height 23
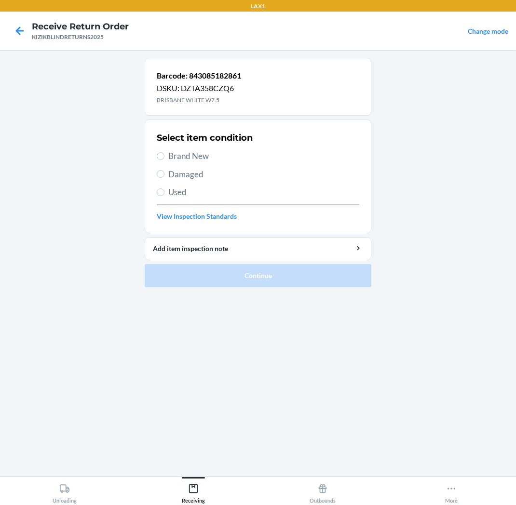
click at [164, 153] on label "Brand New" at bounding box center [258, 156] width 203 height 13
click at [164, 153] on input "Brand New" at bounding box center [161, 156] width 8 height 8
radio input "true"
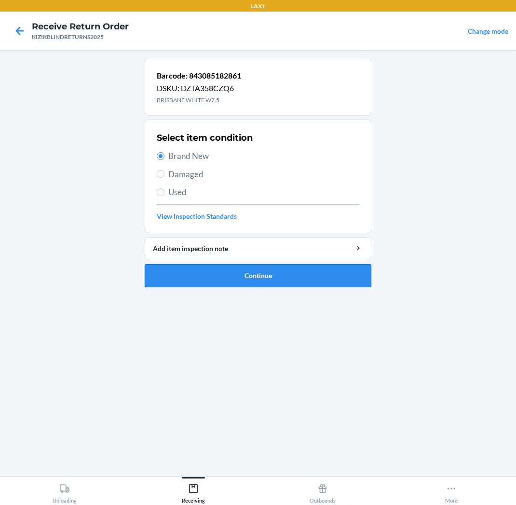
click at [211, 274] on button "Continue" at bounding box center [258, 275] width 227 height 23
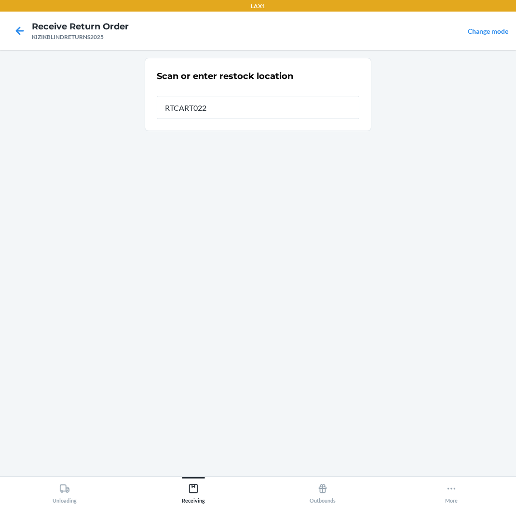
type input "RTCART022"
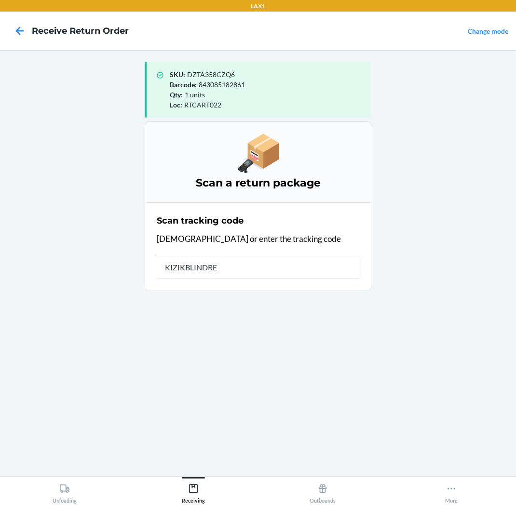
type input "KIZIKBLINDRET"
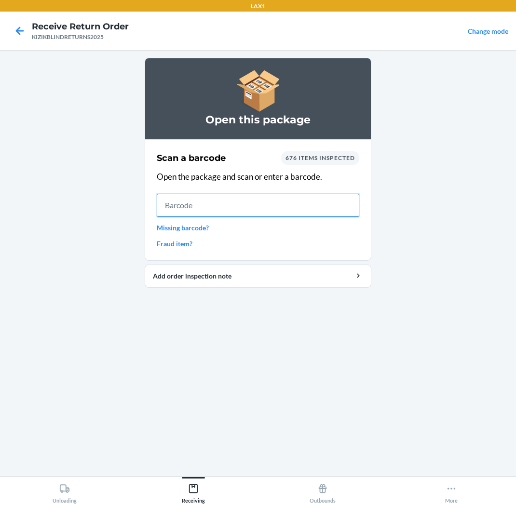
click at [291, 211] on input "text" at bounding box center [258, 205] width 203 height 23
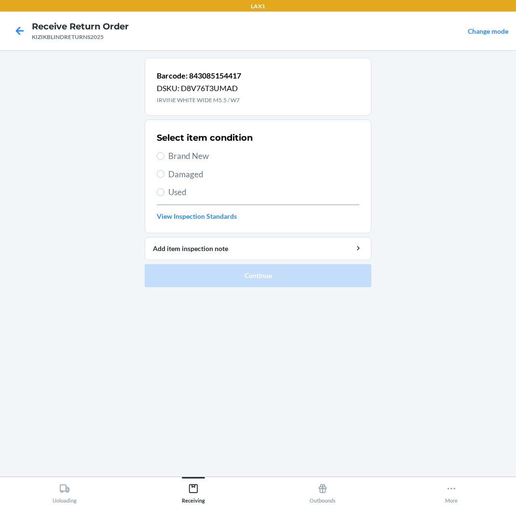
click at [229, 152] on span "Brand New" at bounding box center [263, 156] width 191 height 13
click at [164, 152] on input "Brand New" at bounding box center [161, 156] width 8 height 8
radio input "true"
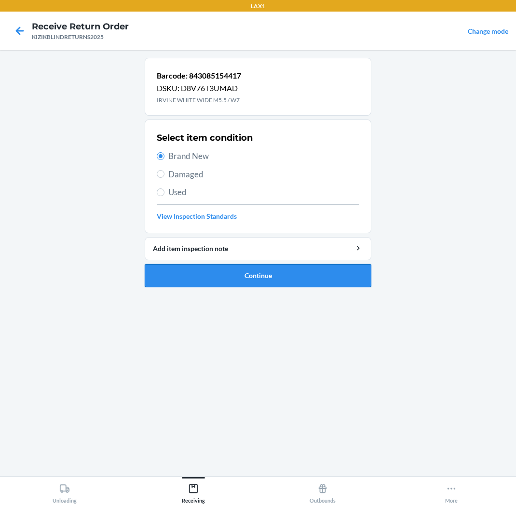
click at [256, 266] on button "Continue" at bounding box center [258, 275] width 227 height 23
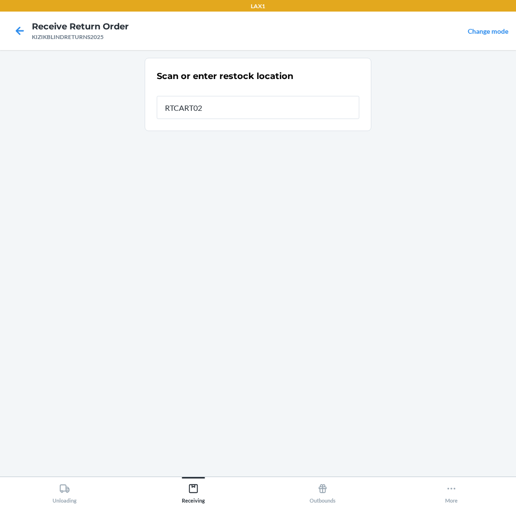
type input "RTCART022"
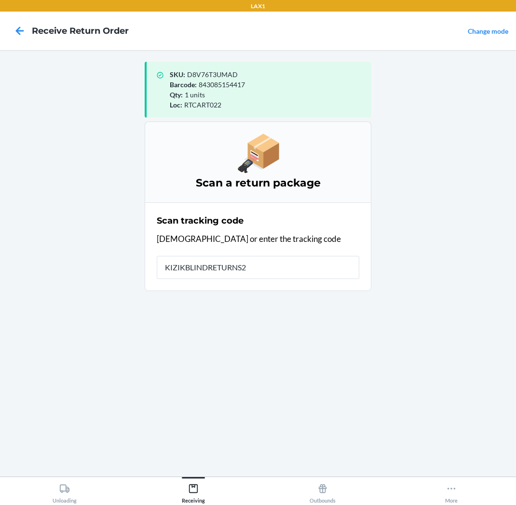
type input "KIZIKBLINDRETURNS20"
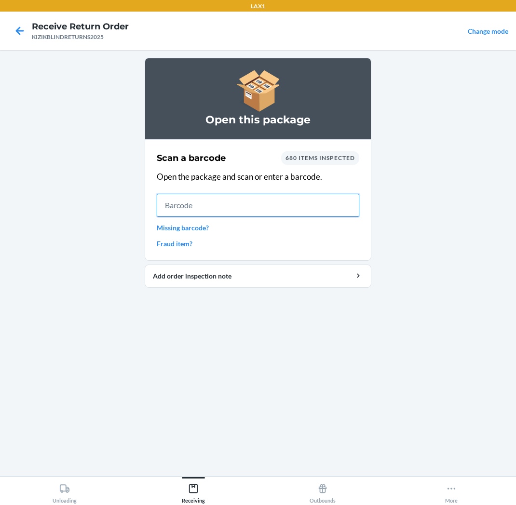
click at [272, 206] on input "text" at bounding box center [258, 205] width 203 height 23
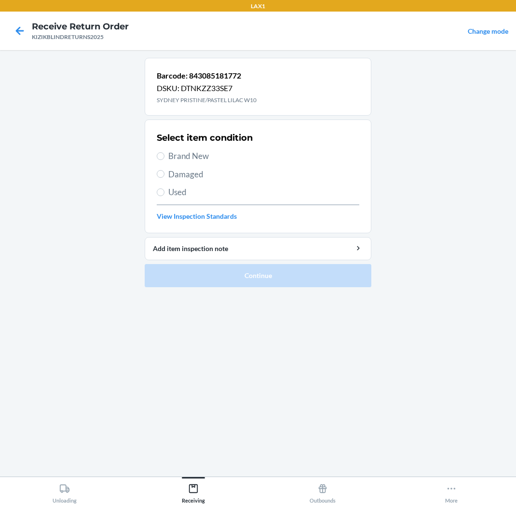
click at [186, 160] on span "Brand New" at bounding box center [263, 156] width 191 height 13
click at [164, 160] on input "Brand New" at bounding box center [161, 156] width 8 height 8
radio input "true"
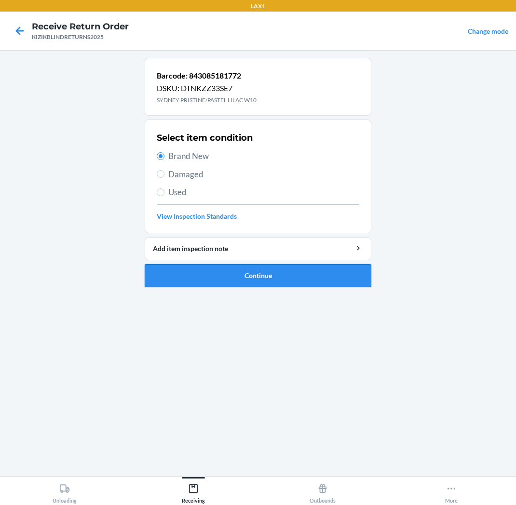
click at [272, 282] on button "Continue" at bounding box center [258, 275] width 227 height 23
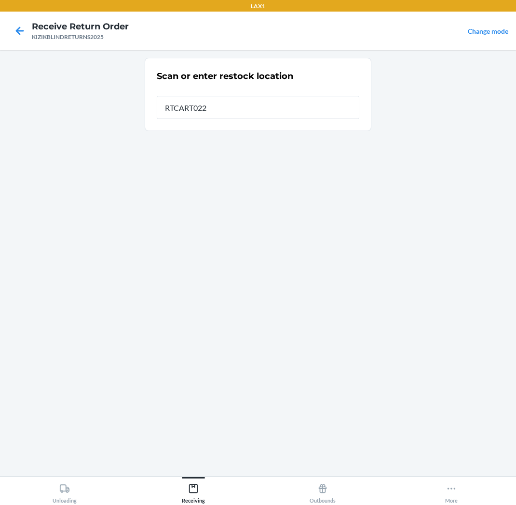
type input "RTCART022"
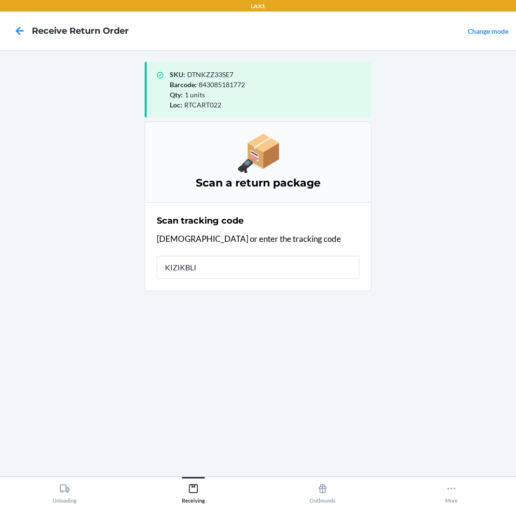
type input "KIZIKBLIN"
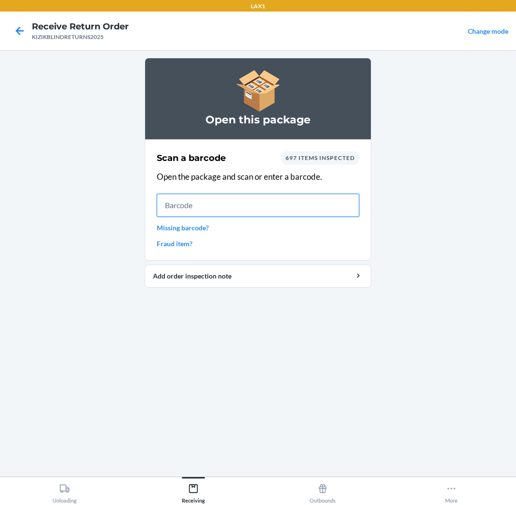
click at [223, 203] on input "text" at bounding box center [258, 205] width 203 height 23
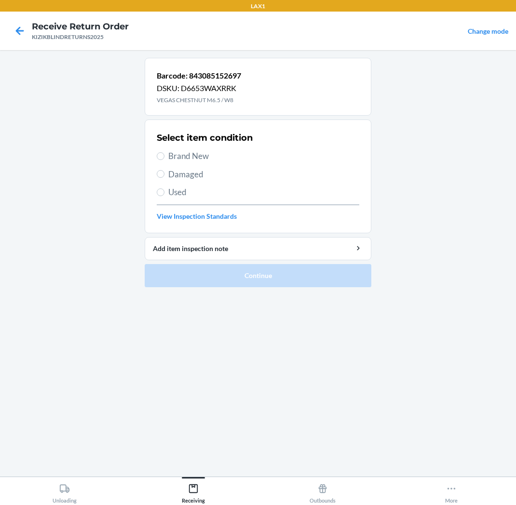
click at [189, 158] on span "Brand New" at bounding box center [263, 156] width 191 height 13
click at [164, 158] on input "Brand New" at bounding box center [161, 156] width 8 height 8
radio input "true"
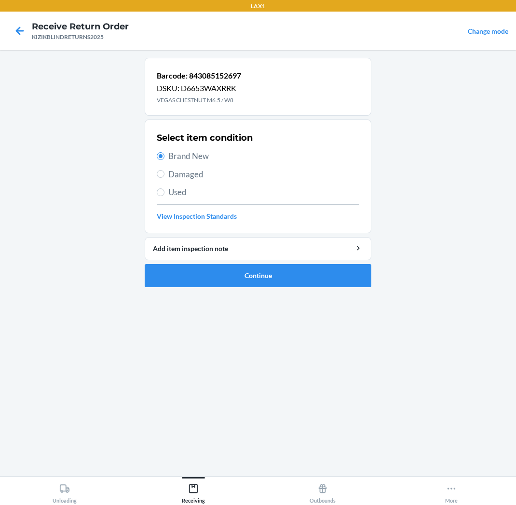
click at [249, 289] on ol "Barcode: 843085152697 DSKU: D6653WAXRRK VEGAS CHESTNUT M6.5 / W8 Select item co…" at bounding box center [258, 176] width 227 height 237
click at [244, 280] on button "Continue" at bounding box center [258, 275] width 227 height 23
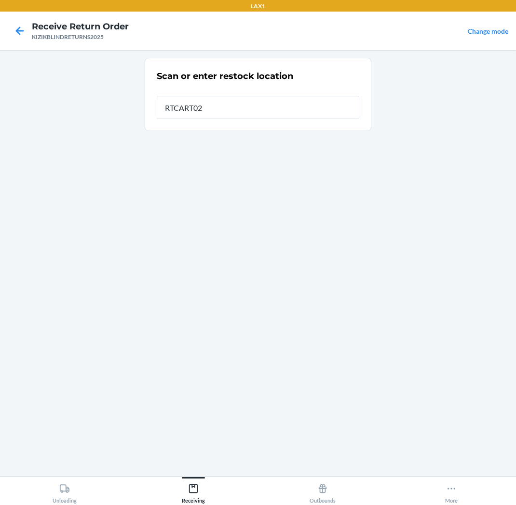
type input "RTCART022"
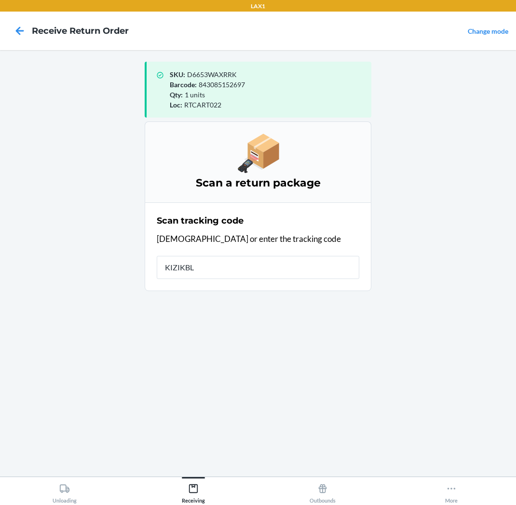
type input "KIZIKBLI"
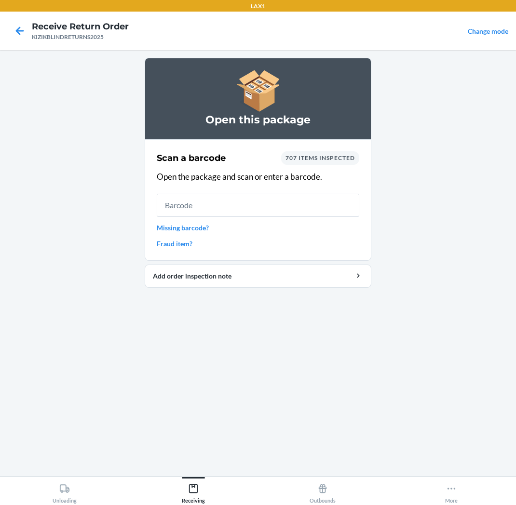
click at [235, 193] on div "Scan a barcode 707 items inspected Open the package and scan or enter a barcode…" at bounding box center [258, 200] width 203 height 103
click at [235, 203] on input "text" at bounding box center [258, 205] width 203 height 23
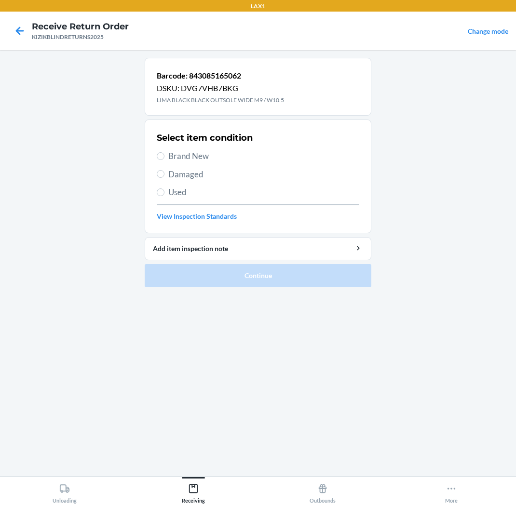
click at [194, 159] on span "Brand New" at bounding box center [263, 156] width 191 height 13
click at [164, 159] on input "Brand New" at bounding box center [161, 156] width 8 height 8
radio input "true"
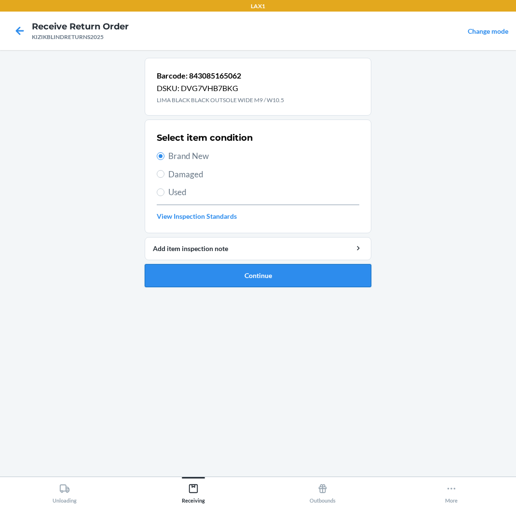
click at [226, 270] on button "Continue" at bounding box center [258, 275] width 227 height 23
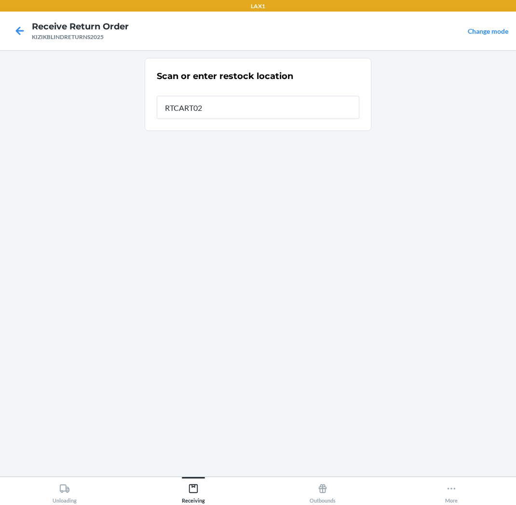
type input "RTCART022"
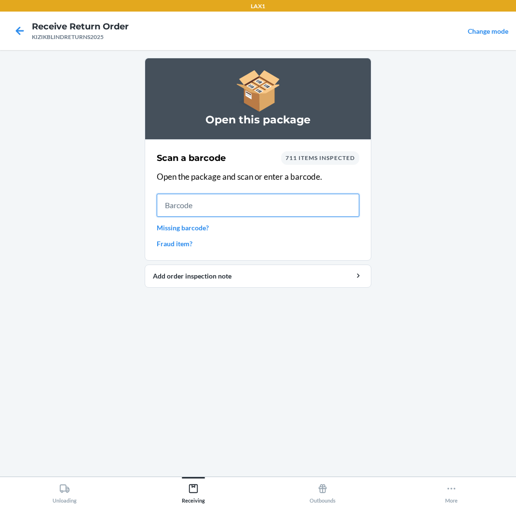
click at [244, 209] on input "text" at bounding box center [258, 205] width 203 height 23
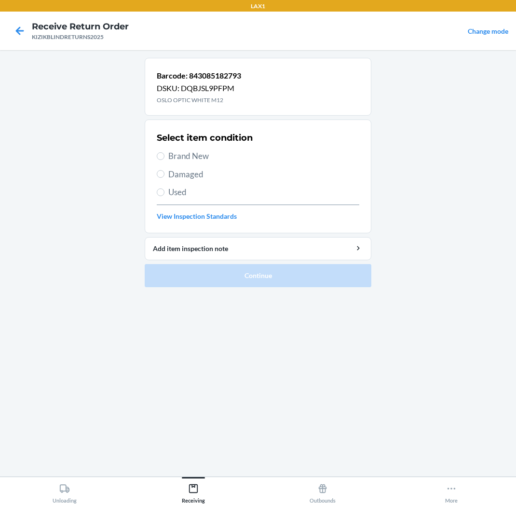
click at [226, 156] on span "Brand New" at bounding box center [263, 156] width 191 height 13
click at [164, 156] on input "Brand New" at bounding box center [161, 156] width 8 height 8
radio input "true"
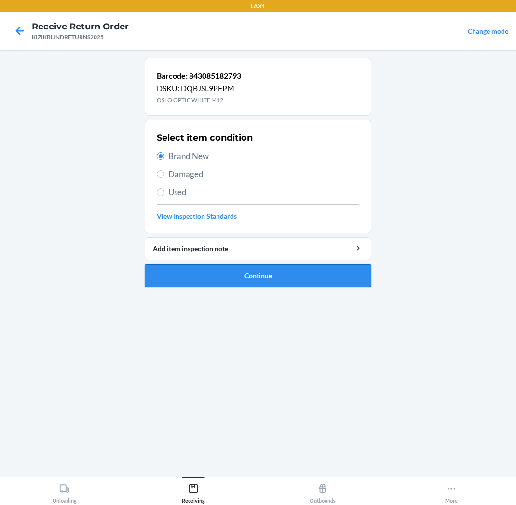
click at [260, 273] on button "Continue" at bounding box center [258, 275] width 227 height 23
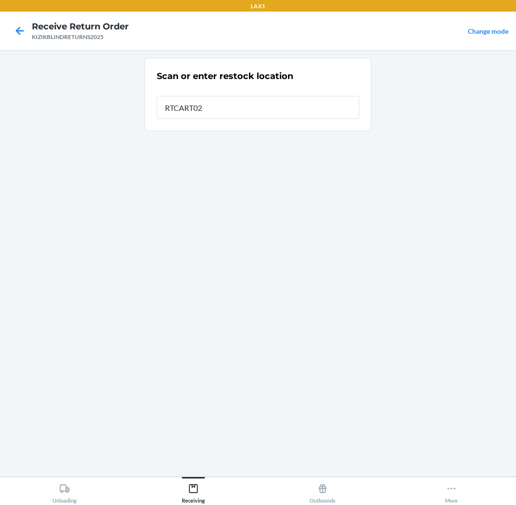
type input "RTCART022"
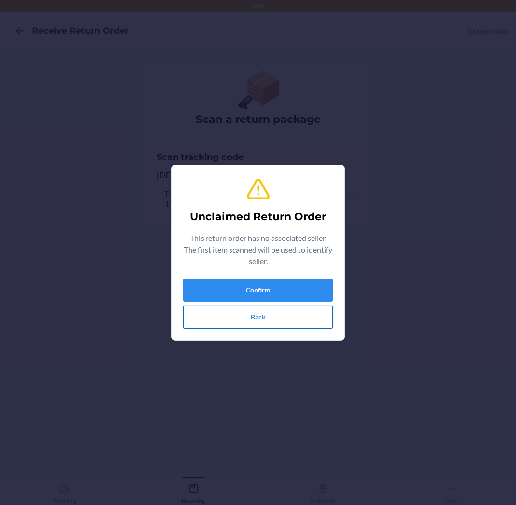
click at [298, 319] on button "Back" at bounding box center [257, 317] width 149 height 23
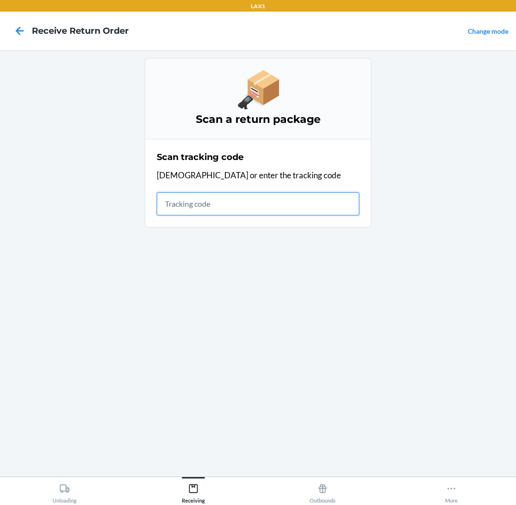
click at [227, 201] on input "text" at bounding box center [258, 203] width 203 height 23
type input "KIZIKBLINDRE"
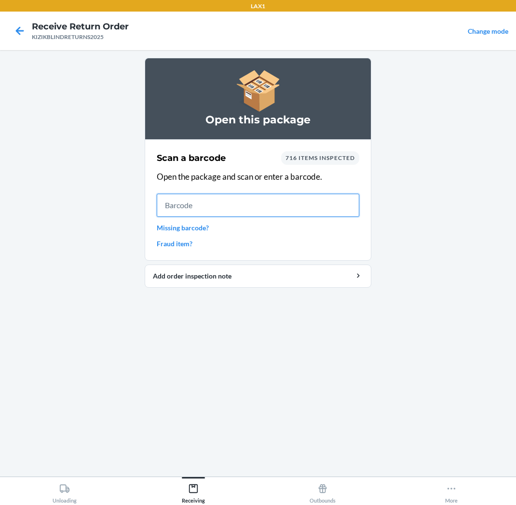
click at [204, 211] on input "text" at bounding box center [258, 205] width 203 height 23
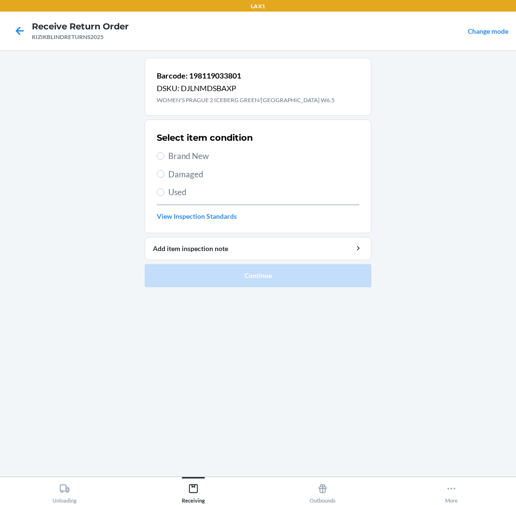
click at [190, 147] on div "Select item condition Brand New Damaged Used View Inspection Standards" at bounding box center [258, 176] width 203 height 95
click at [195, 152] on span "Brand New" at bounding box center [263, 156] width 191 height 13
click at [164, 152] on input "Brand New" at bounding box center [161, 156] width 8 height 8
radio input "true"
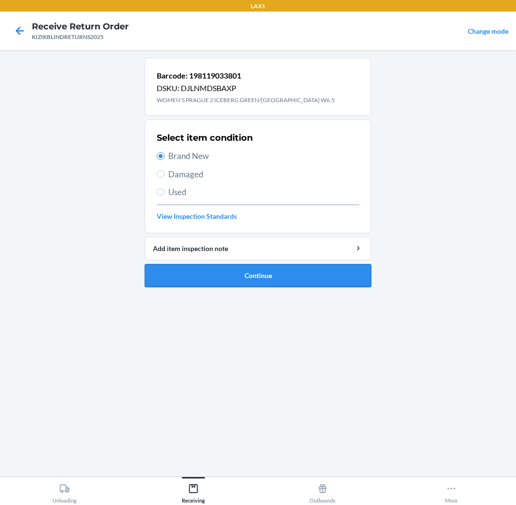
click at [263, 272] on button "Continue" at bounding box center [258, 275] width 227 height 23
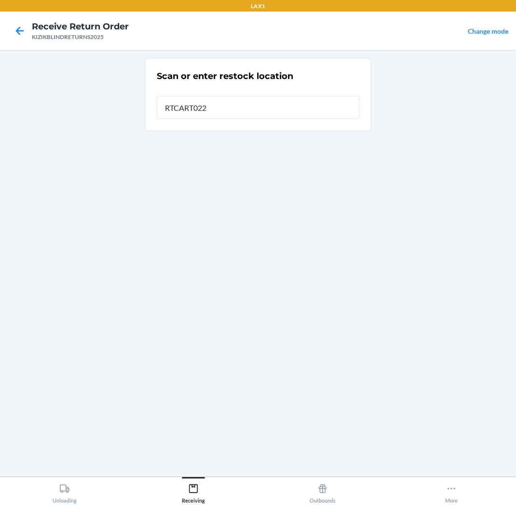
type input "RTCART022"
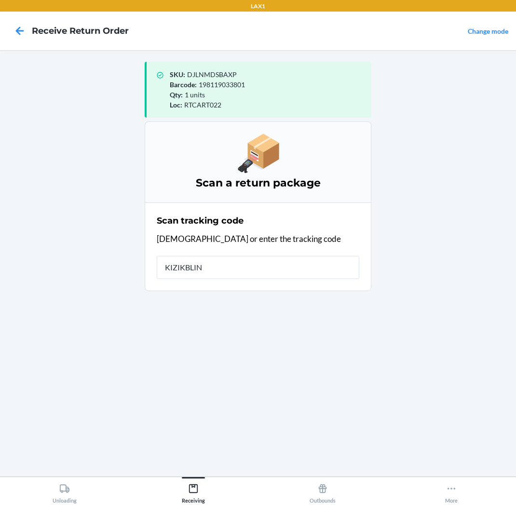
type input "KIZIKBLIND"
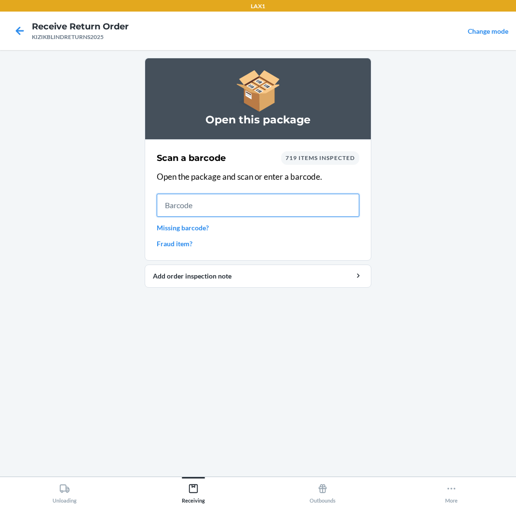
click at [215, 203] on input "text" at bounding box center [258, 205] width 203 height 23
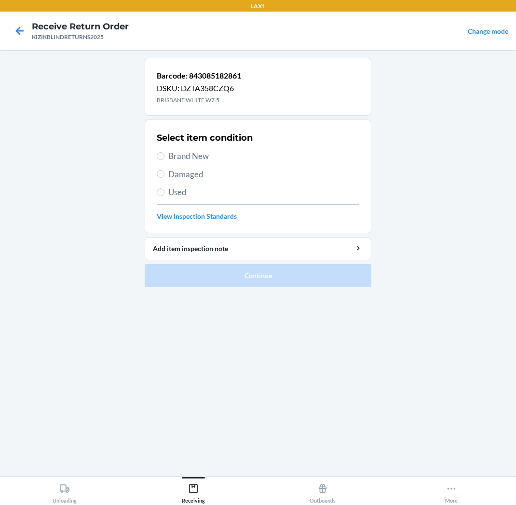
click at [225, 160] on span "Brand New" at bounding box center [263, 156] width 191 height 13
click at [164, 160] on input "Brand New" at bounding box center [161, 156] width 8 height 8
radio input "true"
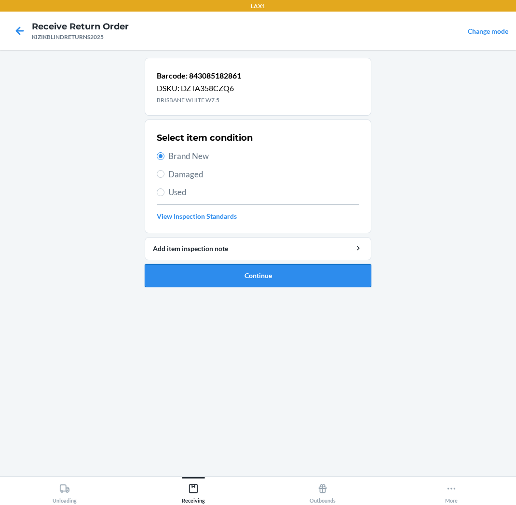
click at [285, 267] on button "Continue" at bounding box center [258, 275] width 227 height 23
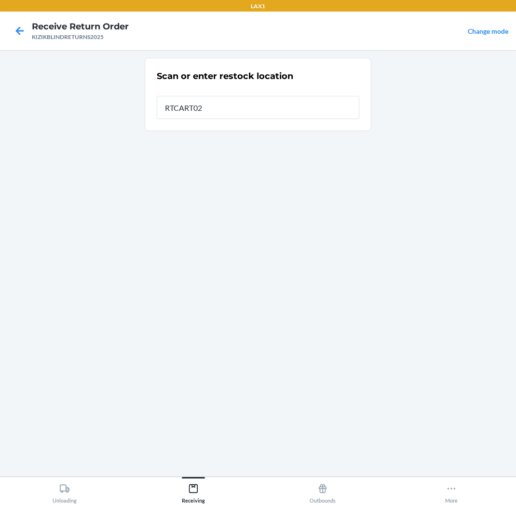
type input "RTCART022"
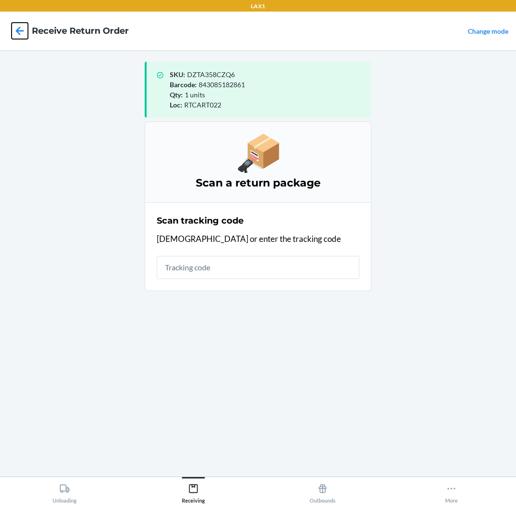
click at [22, 30] on icon at bounding box center [20, 31] width 16 height 16
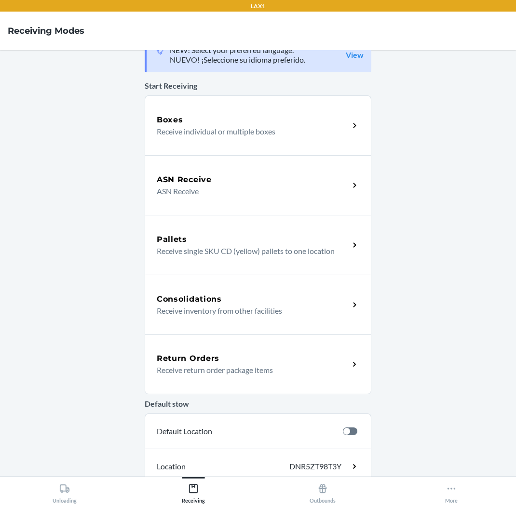
scroll to position [54, 0]
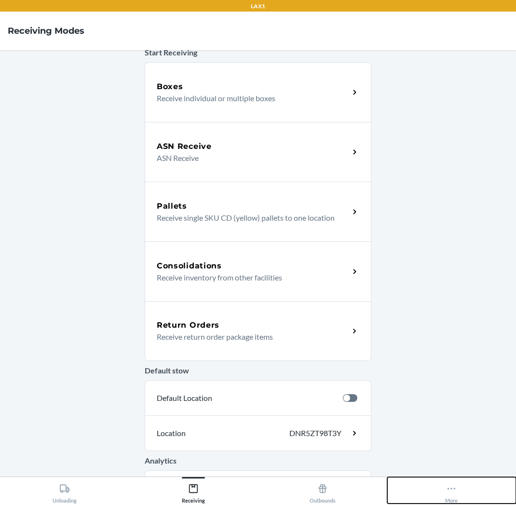
click at [451, 488] on icon at bounding box center [452, 489] width 8 height 2
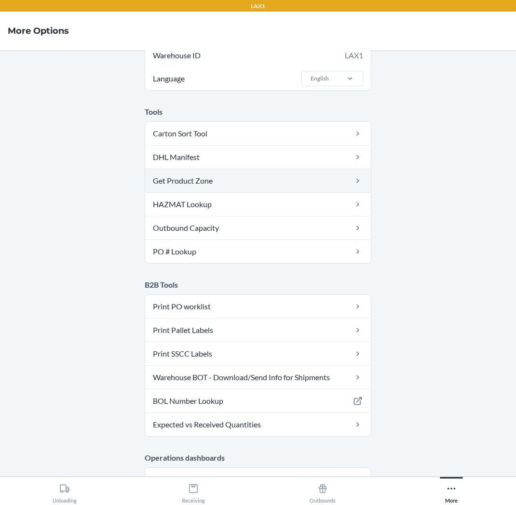
drag, startPoint x: 301, startPoint y: 187, endPoint x: 304, endPoint y: 181, distance: 6.3
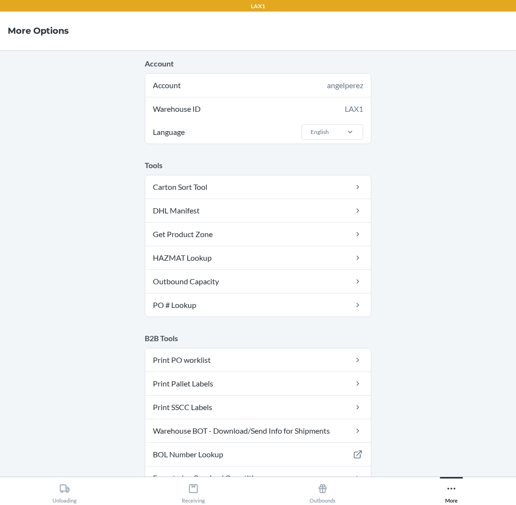
drag, startPoint x: 304, startPoint y: 181, endPoint x: 263, endPoint y: 173, distance: 41.4
click at [263, 173] on div "Tools Carton Sort Tool DHL Manifest Get Product Zone HAZMAT Lookup Outbound Cap…" at bounding box center [258, 239] width 227 height 158
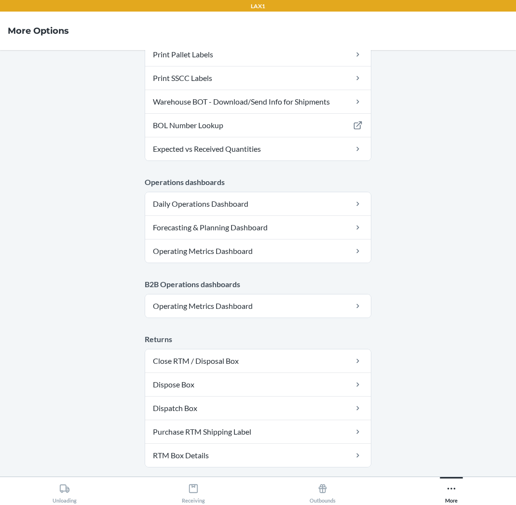
scroll to position [422, 0]
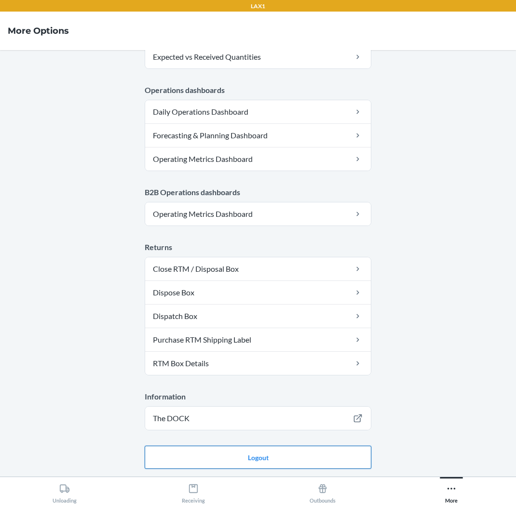
click at [294, 466] on button "Logout" at bounding box center [258, 457] width 227 height 23
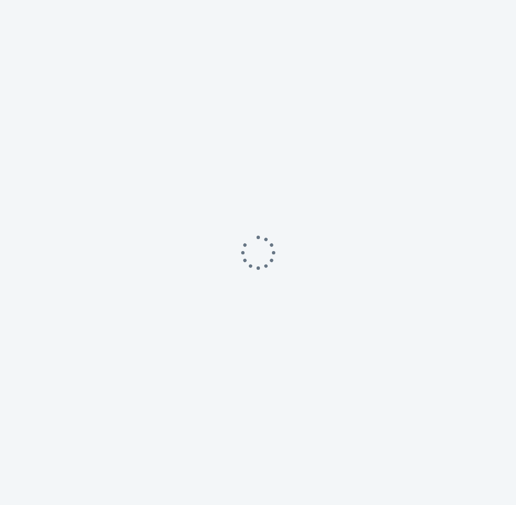
click at [306, 459] on div at bounding box center [258, 252] width 516 height 505
